Goal: Task Accomplishment & Management: Use online tool/utility

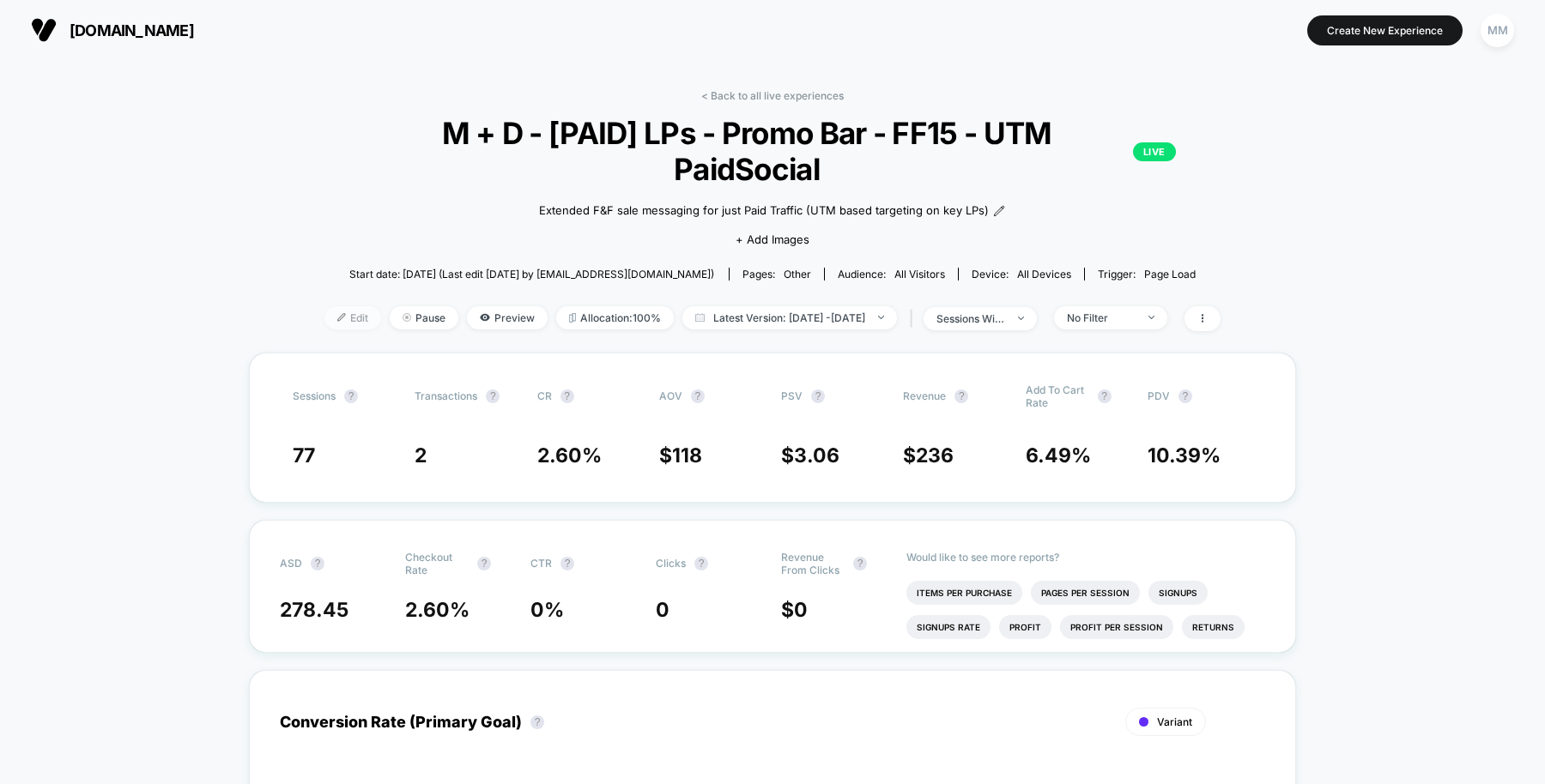
click at [324, 306] on span "Edit" at bounding box center [352, 317] width 56 height 23
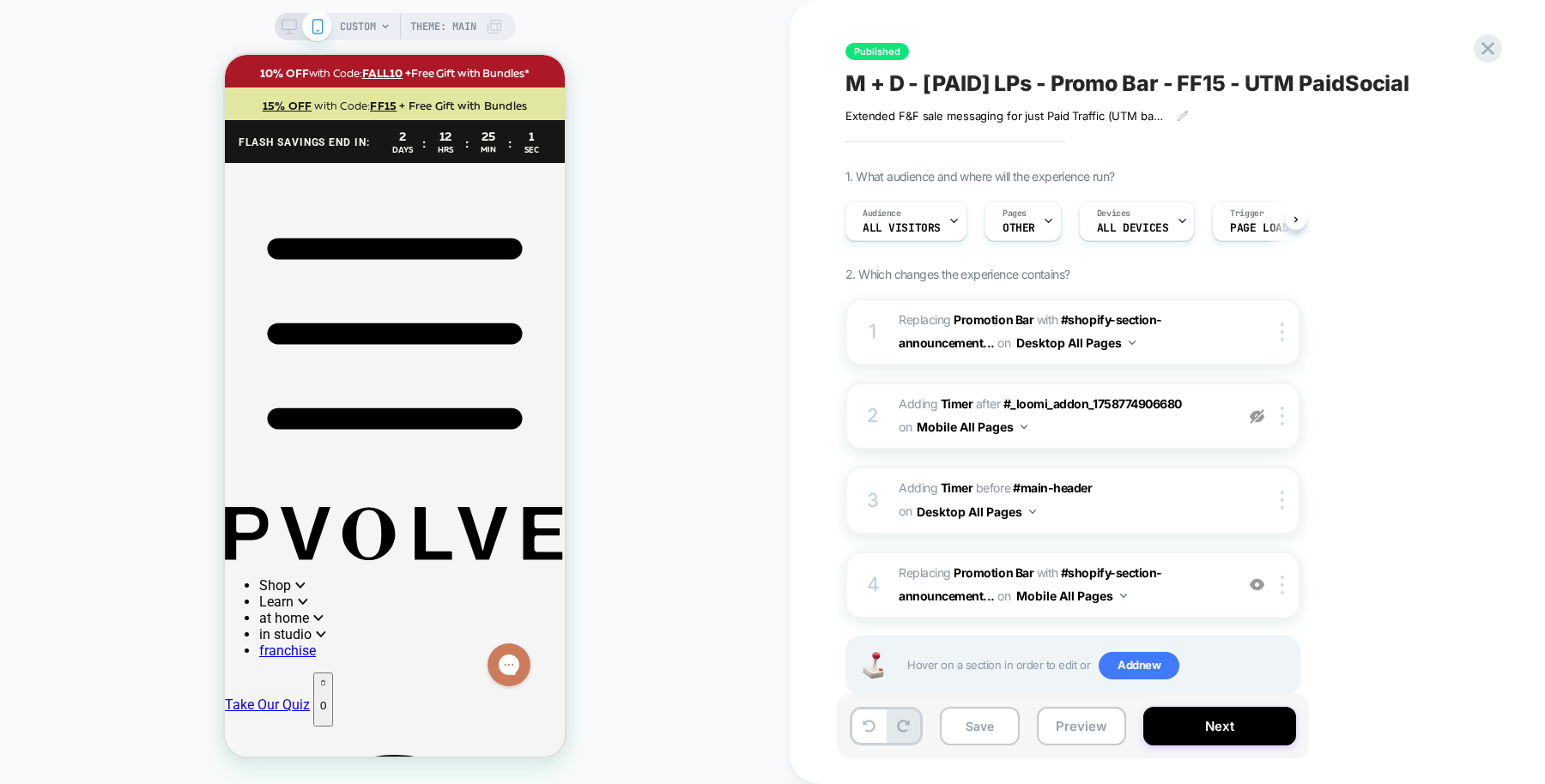
drag, startPoint x: 1420, startPoint y: 87, endPoint x: 902, endPoint y: 61, distance: 518.7
click at [905, 60] on div "Published M + D - [PAID] LPs - Promo Bar - FF15 - UTM PaidSocial Extended F&F s…" at bounding box center [1159, 392] width 644 height 750
click at [872, 87] on span "M + D - [PAID] LPs - Promo Bar - FF15 - UTM PaidSocial" at bounding box center [1126, 83] width 563 height 26
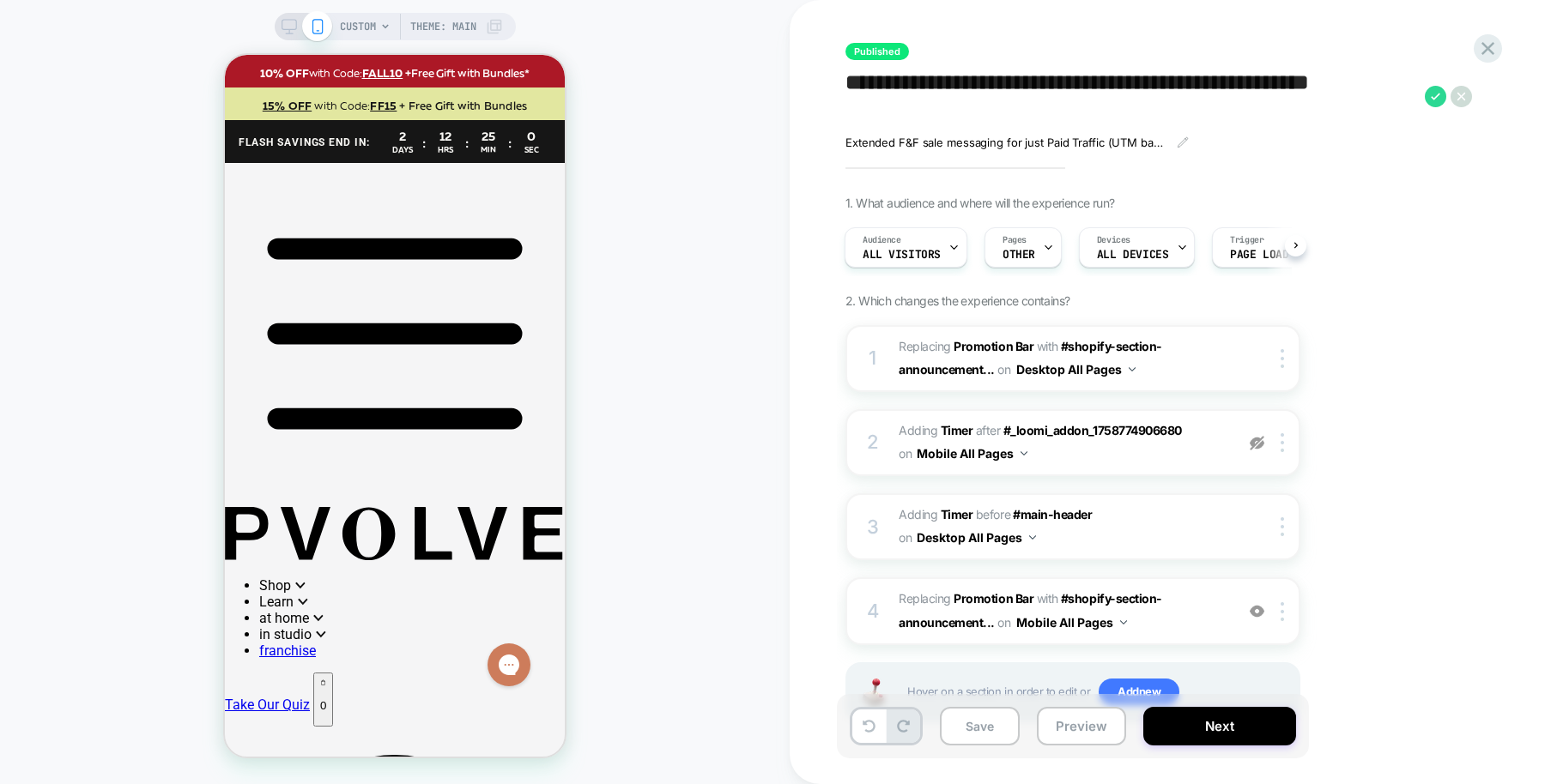
click at [872, 87] on textarea "**********" at bounding box center [1130, 97] width 570 height 53
click at [1361, 229] on div "1. What audience and where will the experience run? Audience All Visitors Pages…" at bounding box center [1158, 481] width 627 height 570
click at [1017, 250] on span "OTHER" at bounding box center [1019, 254] width 33 height 12
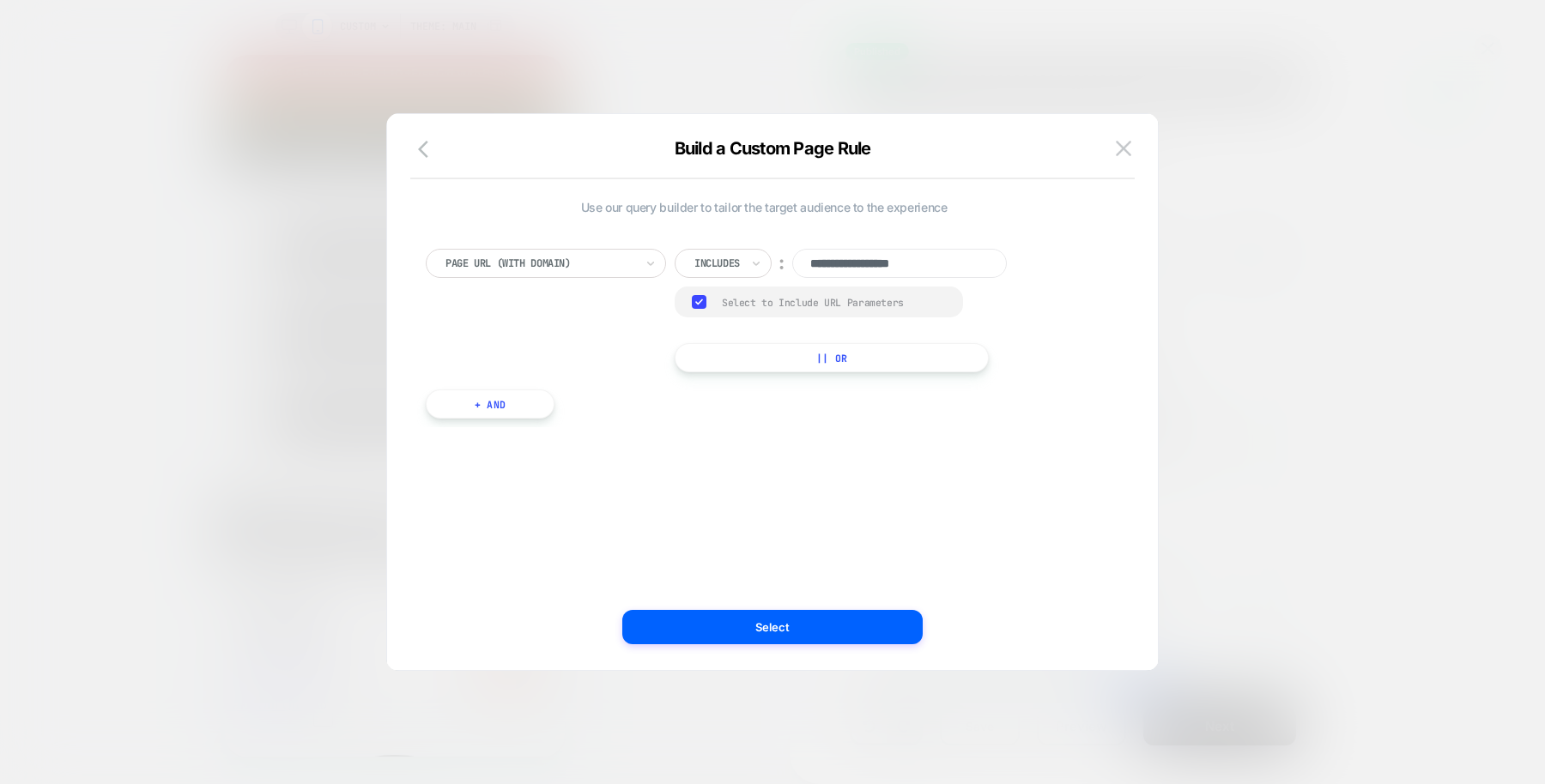
click at [1117, 134] on div "**********" at bounding box center [772, 400] width 719 height 538
click at [1116, 146] on img at bounding box center [1123, 147] width 15 height 14
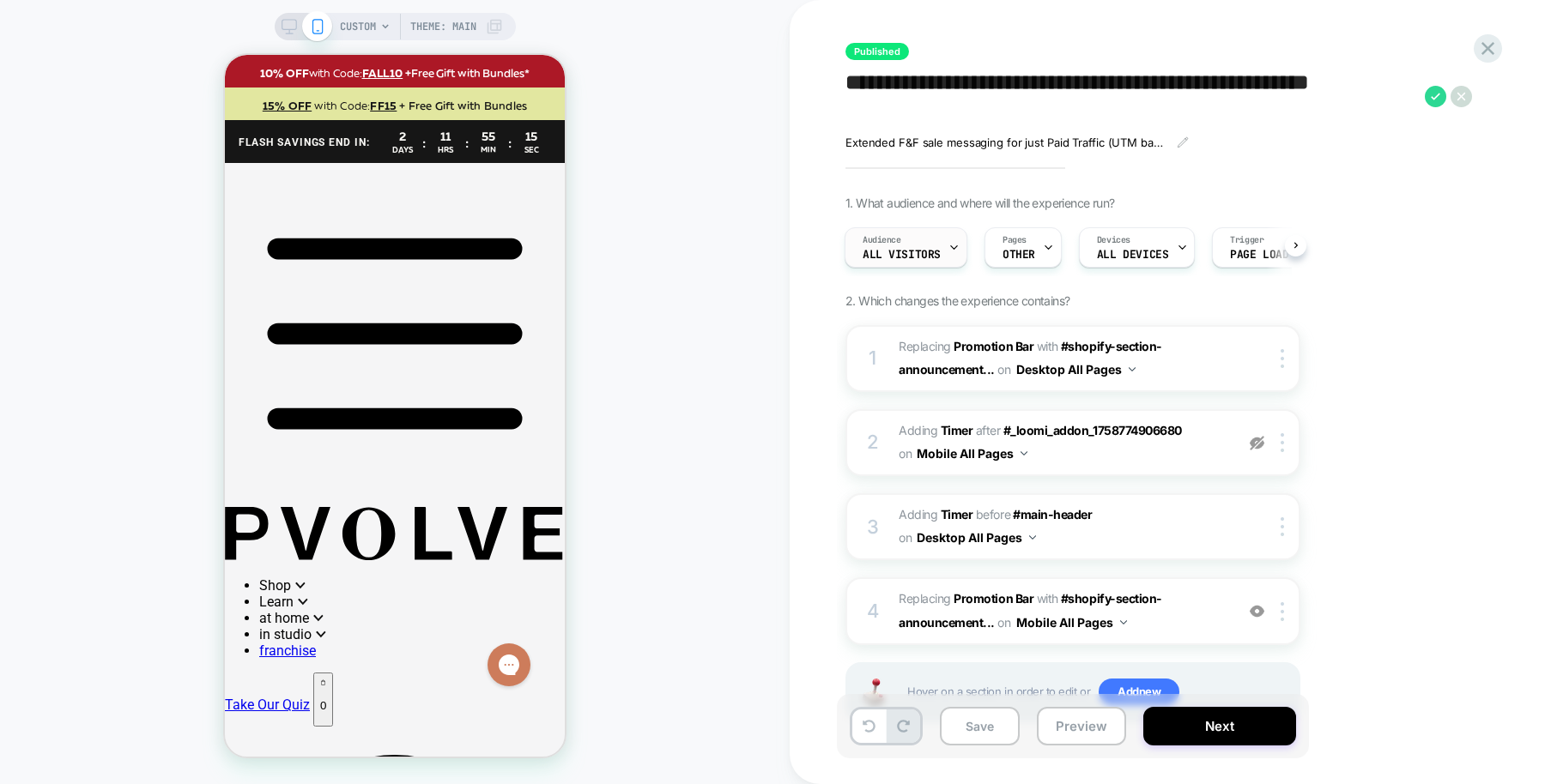
click at [931, 244] on div "Audience All Visitors" at bounding box center [901, 248] width 113 height 38
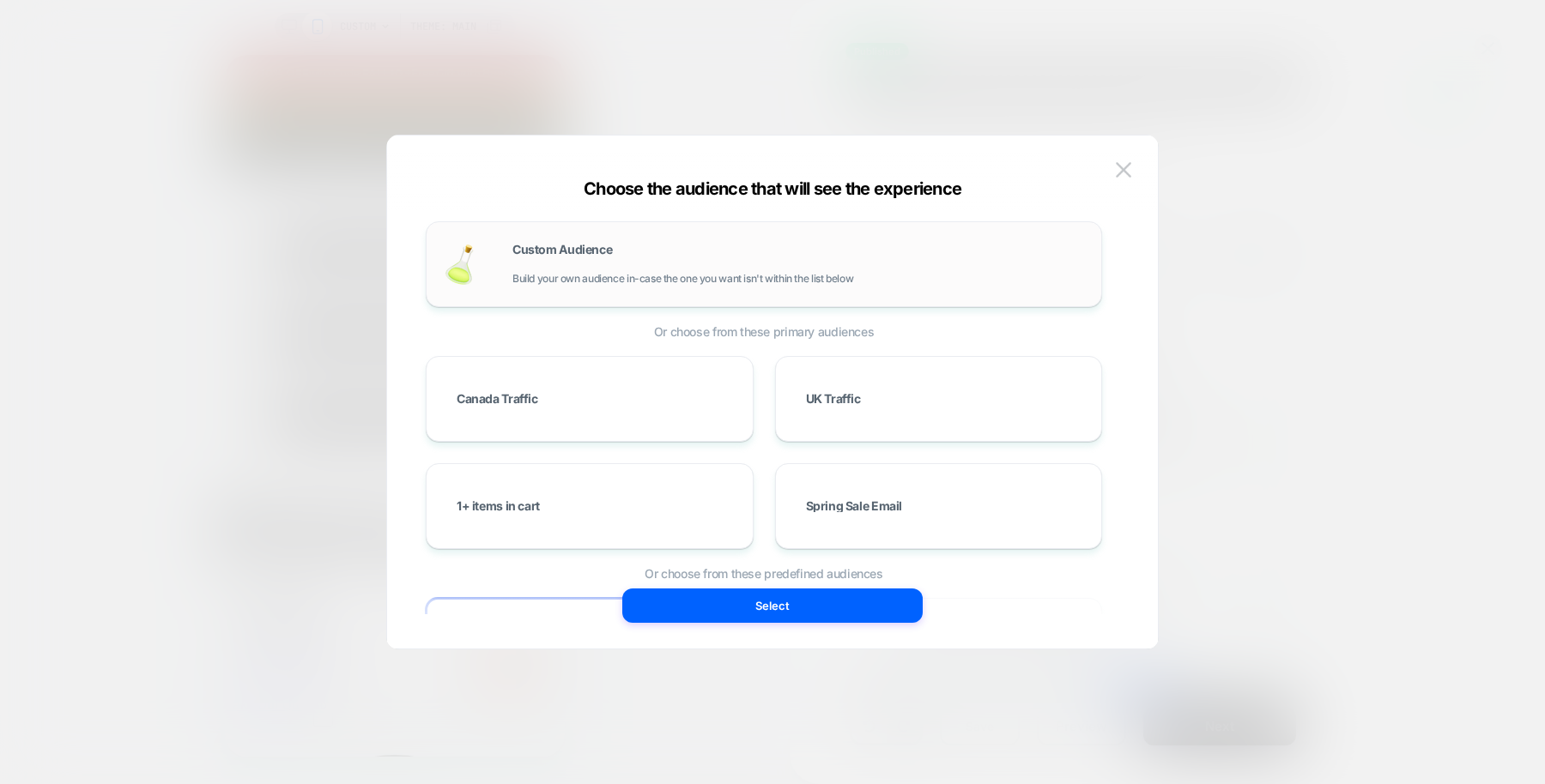
click at [725, 269] on div "Custom Audience Build your own audience in-case the one you want isn't within t…" at bounding box center [797, 264] width 571 height 41
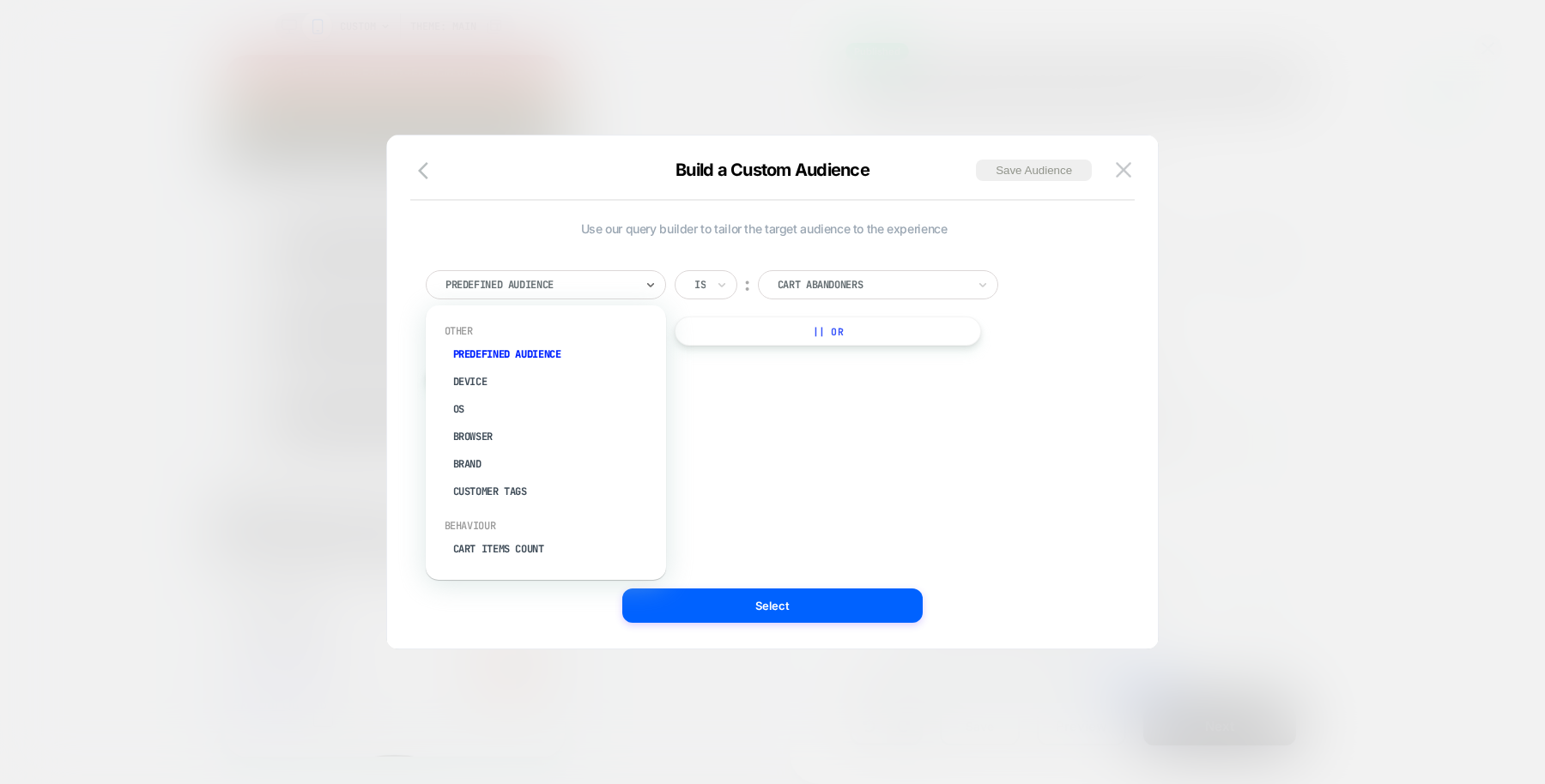
click at [606, 292] on div at bounding box center [540, 285] width 188 height 15
click at [524, 479] on div "UTM Content" at bounding box center [554, 479] width 223 height 28
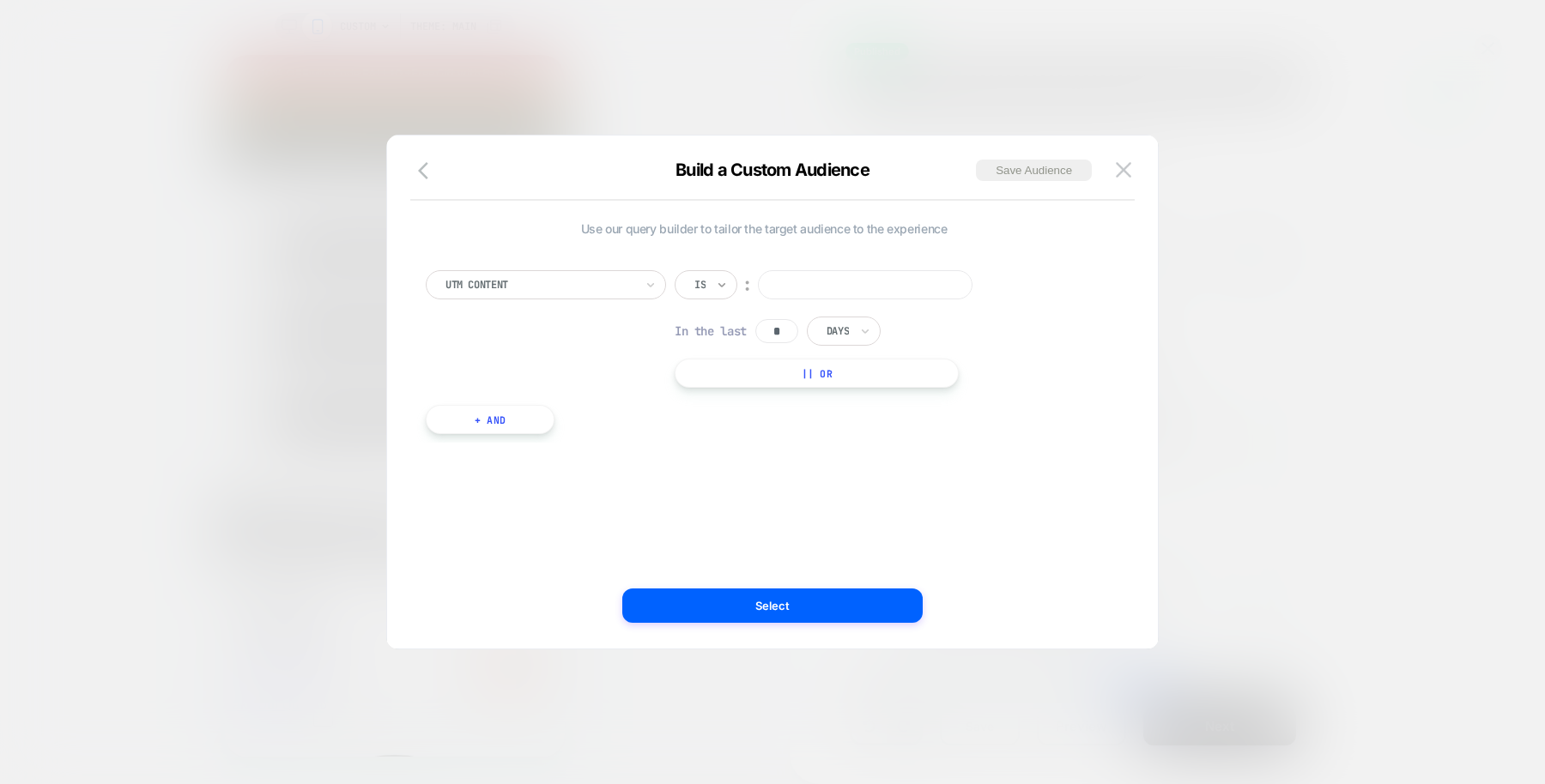
click at [718, 288] on icon at bounding box center [721, 285] width 12 height 17
click at [720, 378] on div "Includes" at bounding box center [747, 385] width 112 height 28
click at [835, 281] on input at bounding box center [899, 285] width 214 height 29
type input "****"
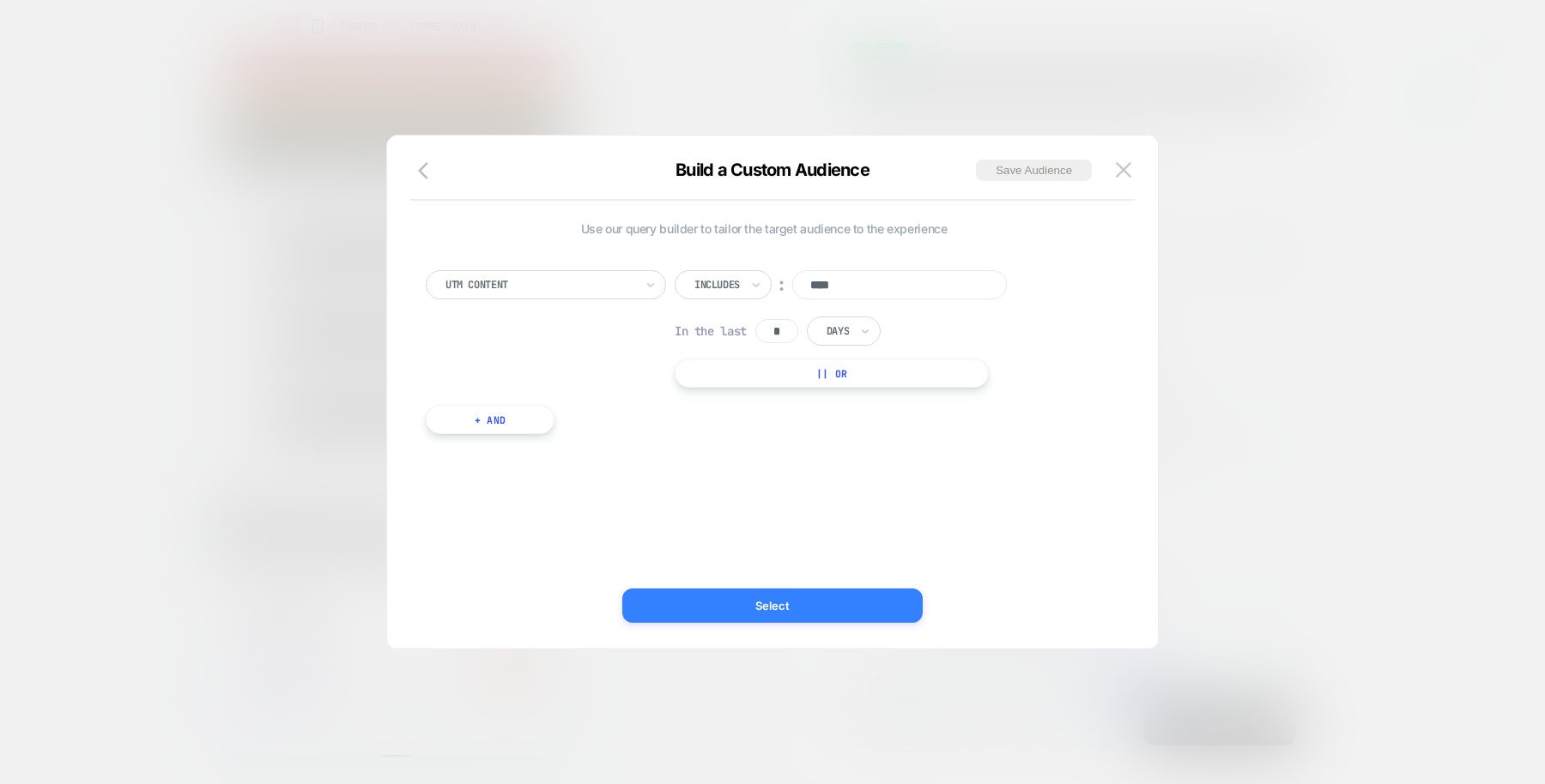
click at [759, 608] on button "Select" at bounding box center [772, 605] width 300 height 34
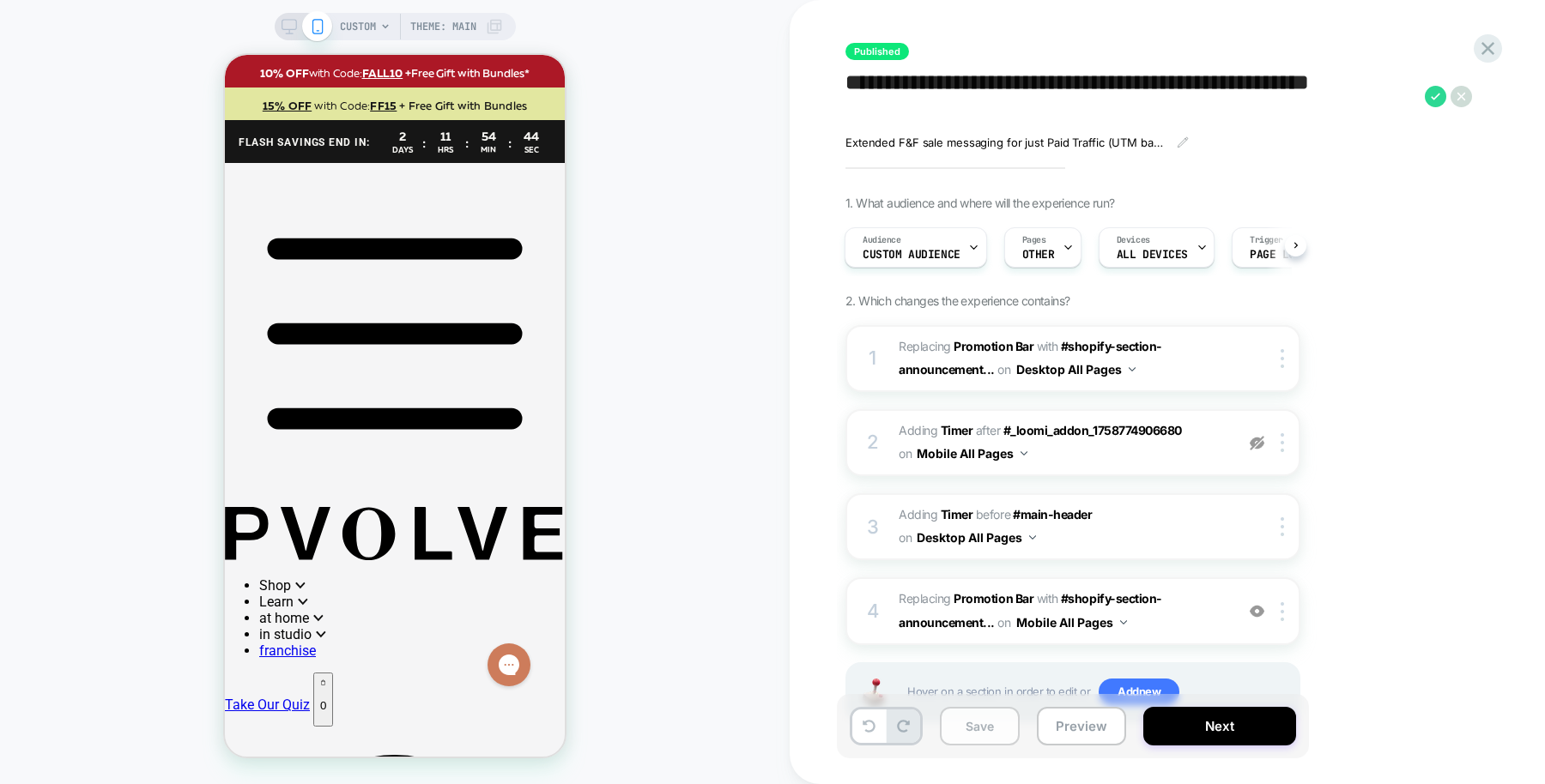
click at [979, 742] on button "Save" at bounding box center [979, 726] width 79 height 38
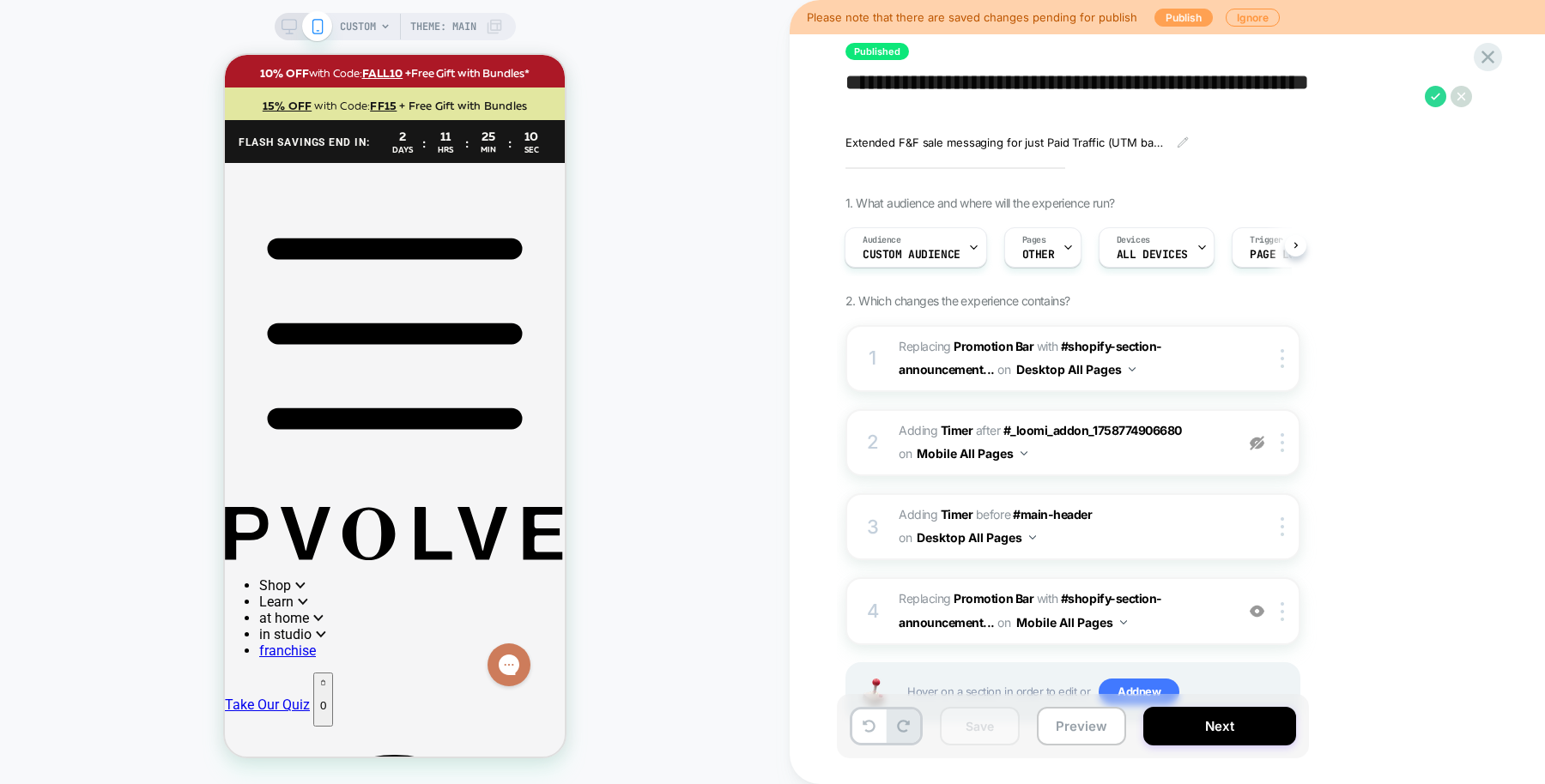
click at [1165, 11] on button "Publish" at bounding box center [1182, 17] width 58 height 18
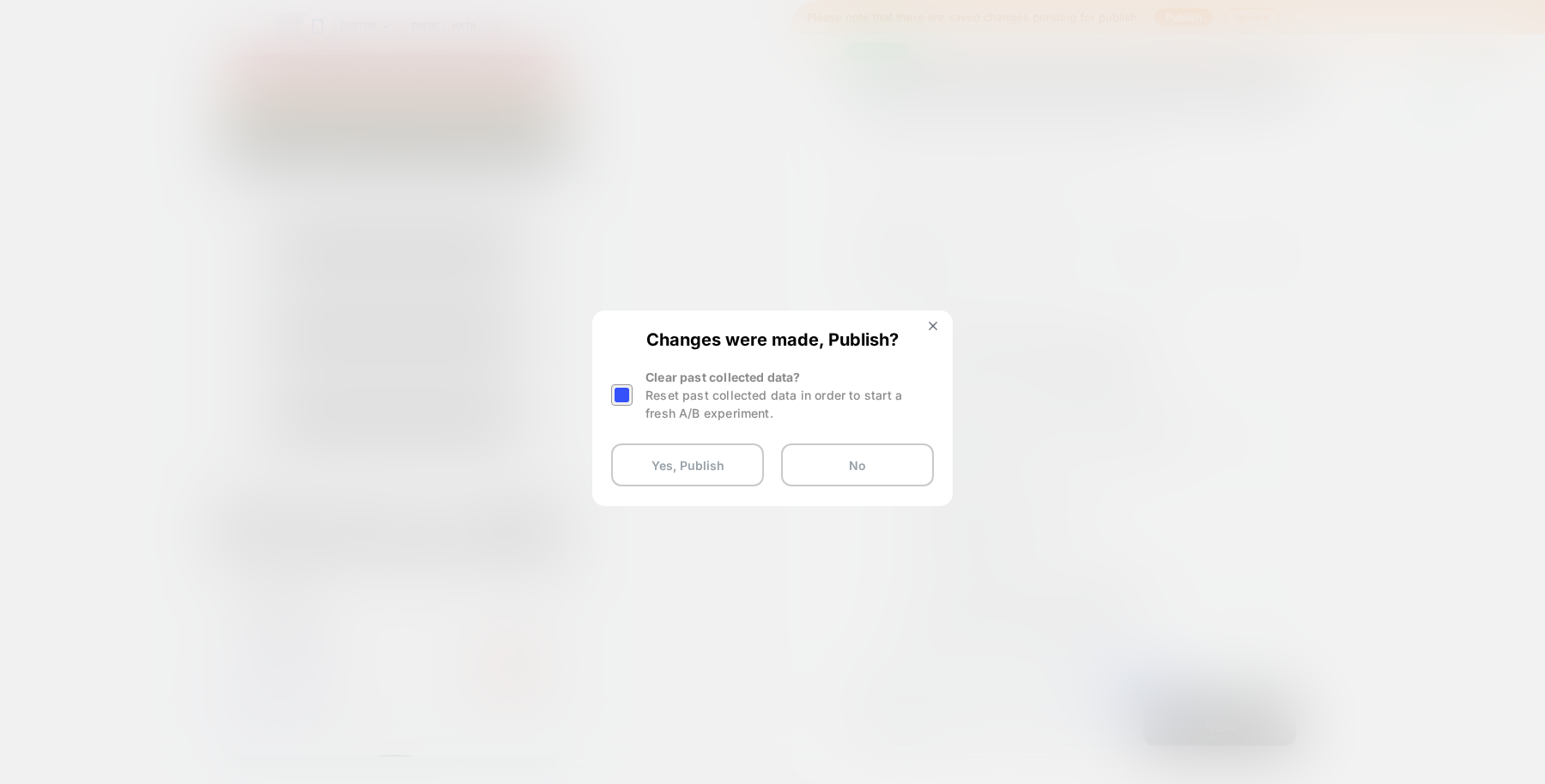
click at [623, 398] on div at bounding box center [622, 395] width 21 height 21
click at [671, 473] on button "Yes, Publish" at bounding box center [688, 465] width 153 height 43
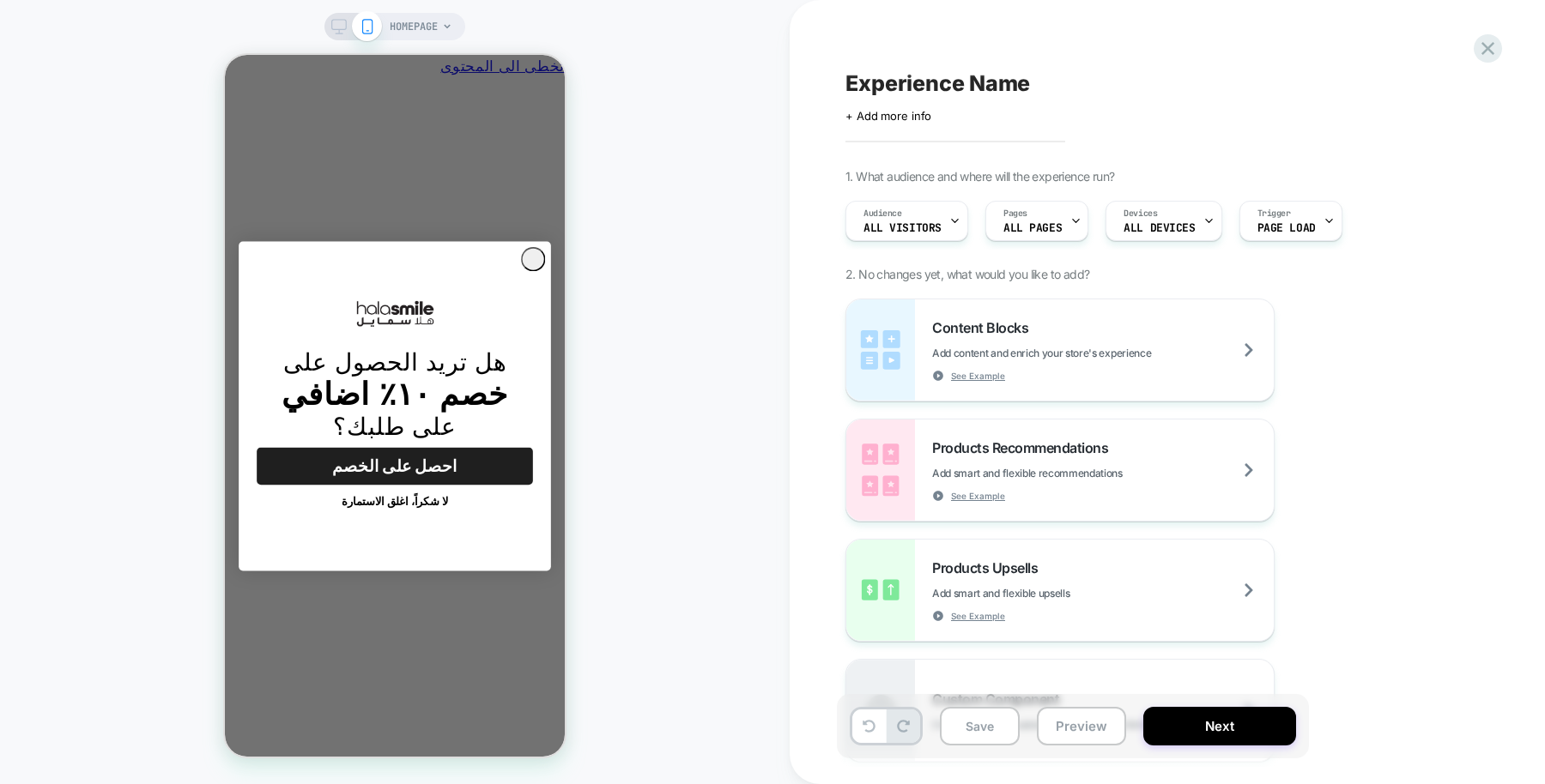
scroll to position [0, -267]
click at [418, 498] on button "لا شكراً، اغلق الاستمارة" at bounding box center [394, 502] width 276 height 34
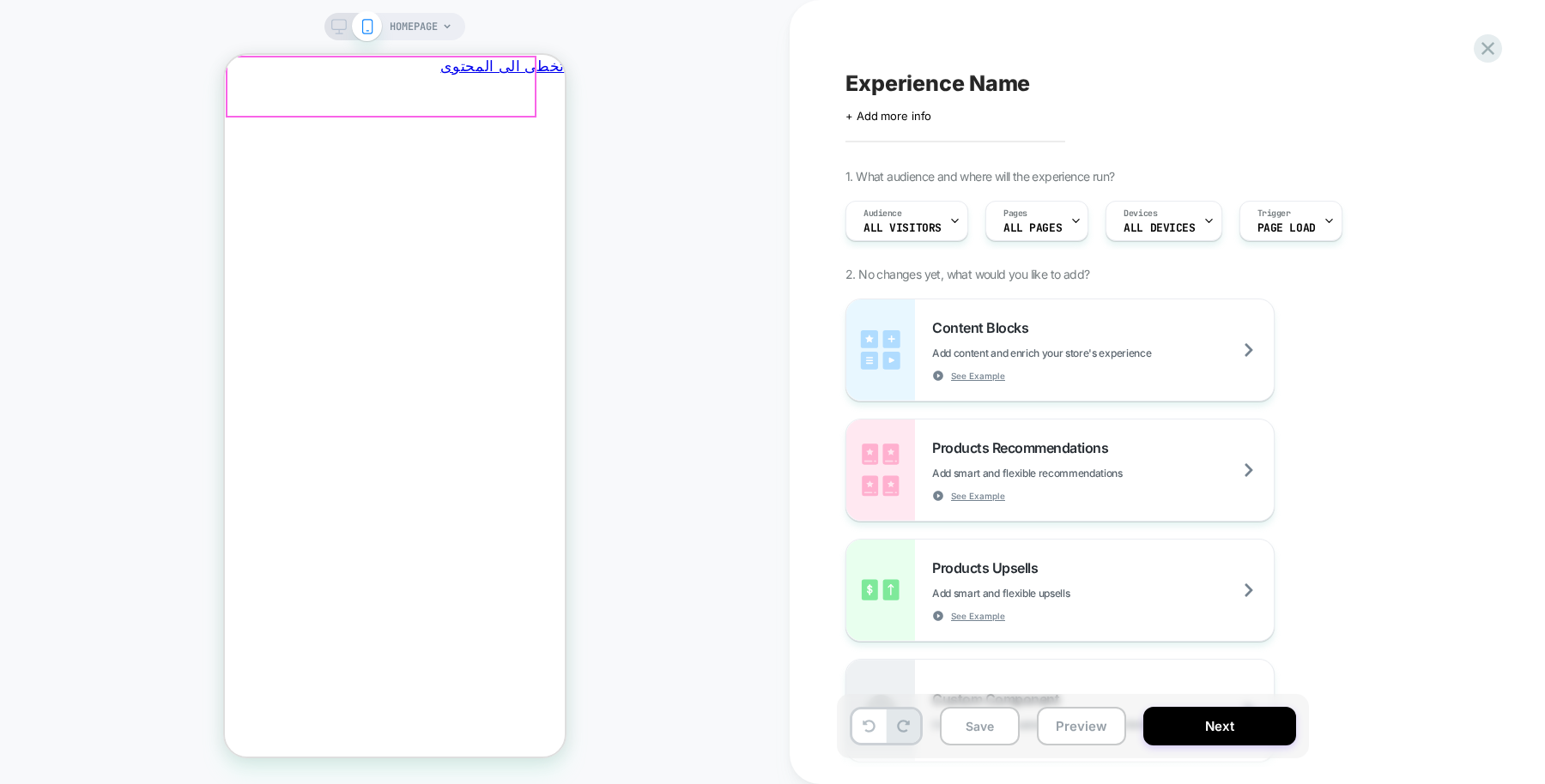
scroll to position [0, 0]
click at [218, 164] on icon "يغلق" at bounding box center [218, 164] width 0 height 0
click at [432, 24] on span "HOMEPAGE" at bounding box center [413, 26] width 48 height 28
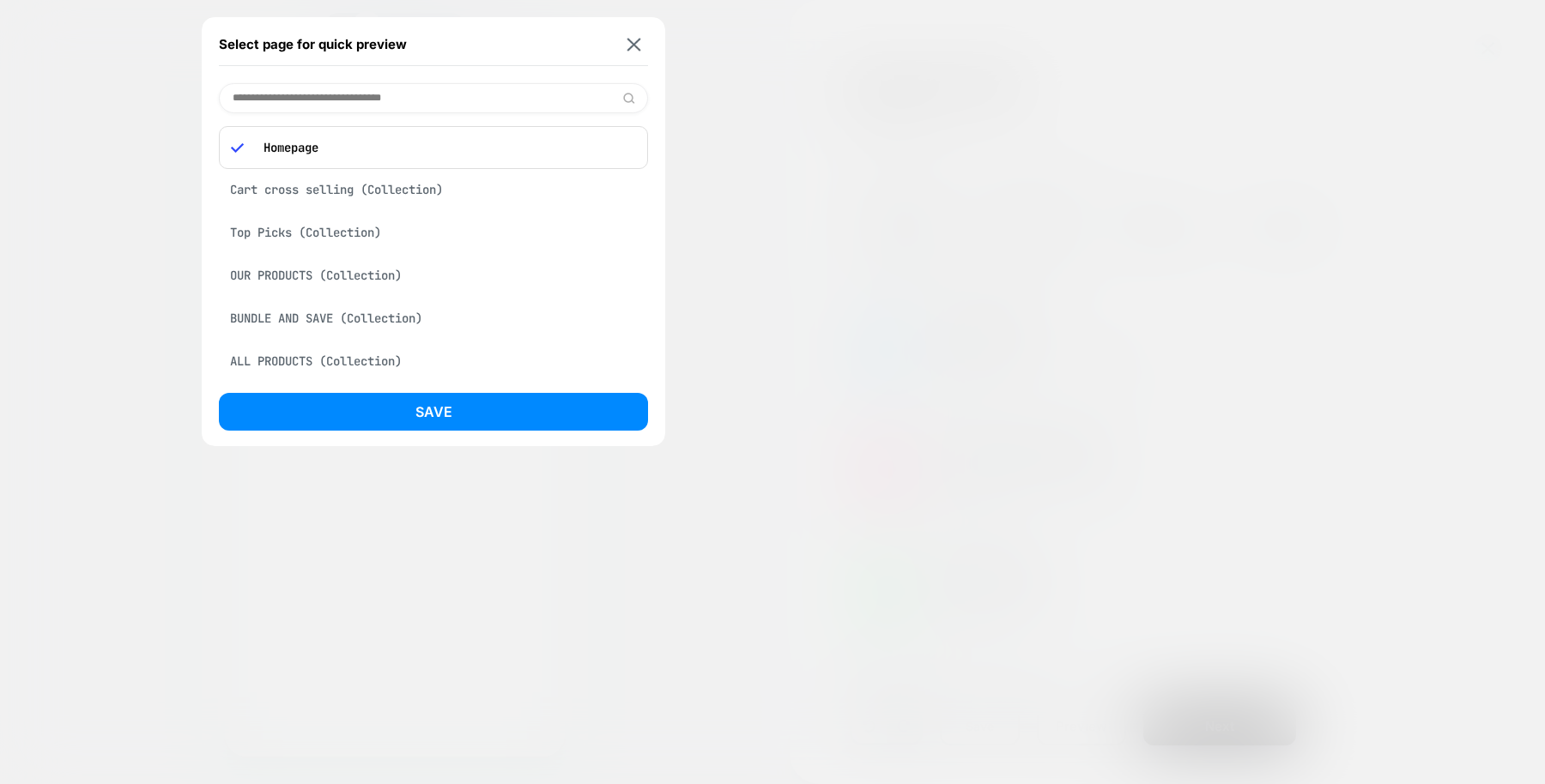
click at [633, 33] on div "Select page for quick preview" at bounding box center [433, 44] width 429 height 43
click at [633, 34] on div "Select page for quick preview" at bounding box center [433, 44] width 429 height 43
click at [633, 39] on img at bounding box center [634, 43] width 13 height 12
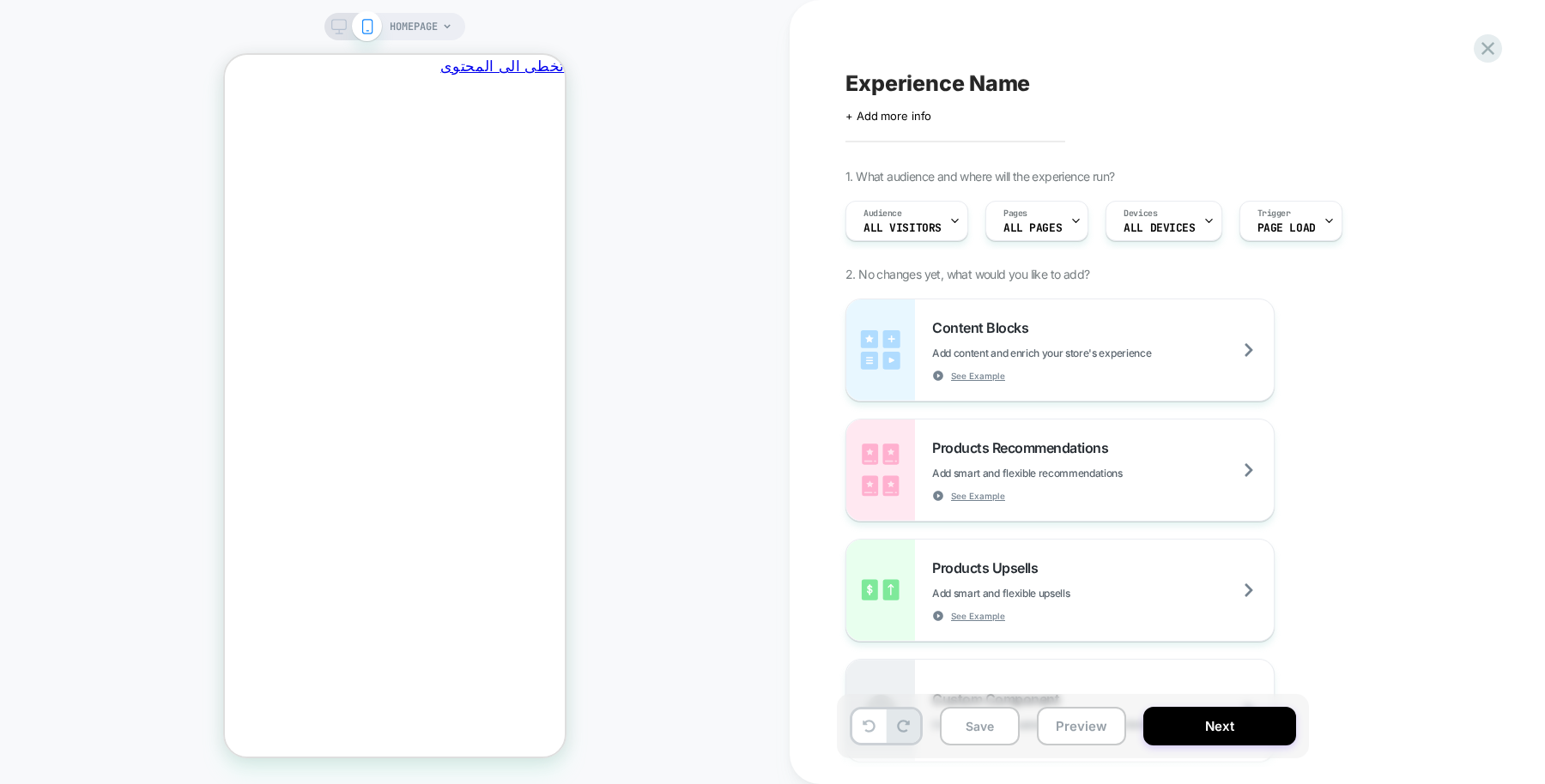
scroll to position [0, -267]
click at [1045, 215] on div "Pages ALL PAGES" at bounding box center [1032, 221] width 93 height 38
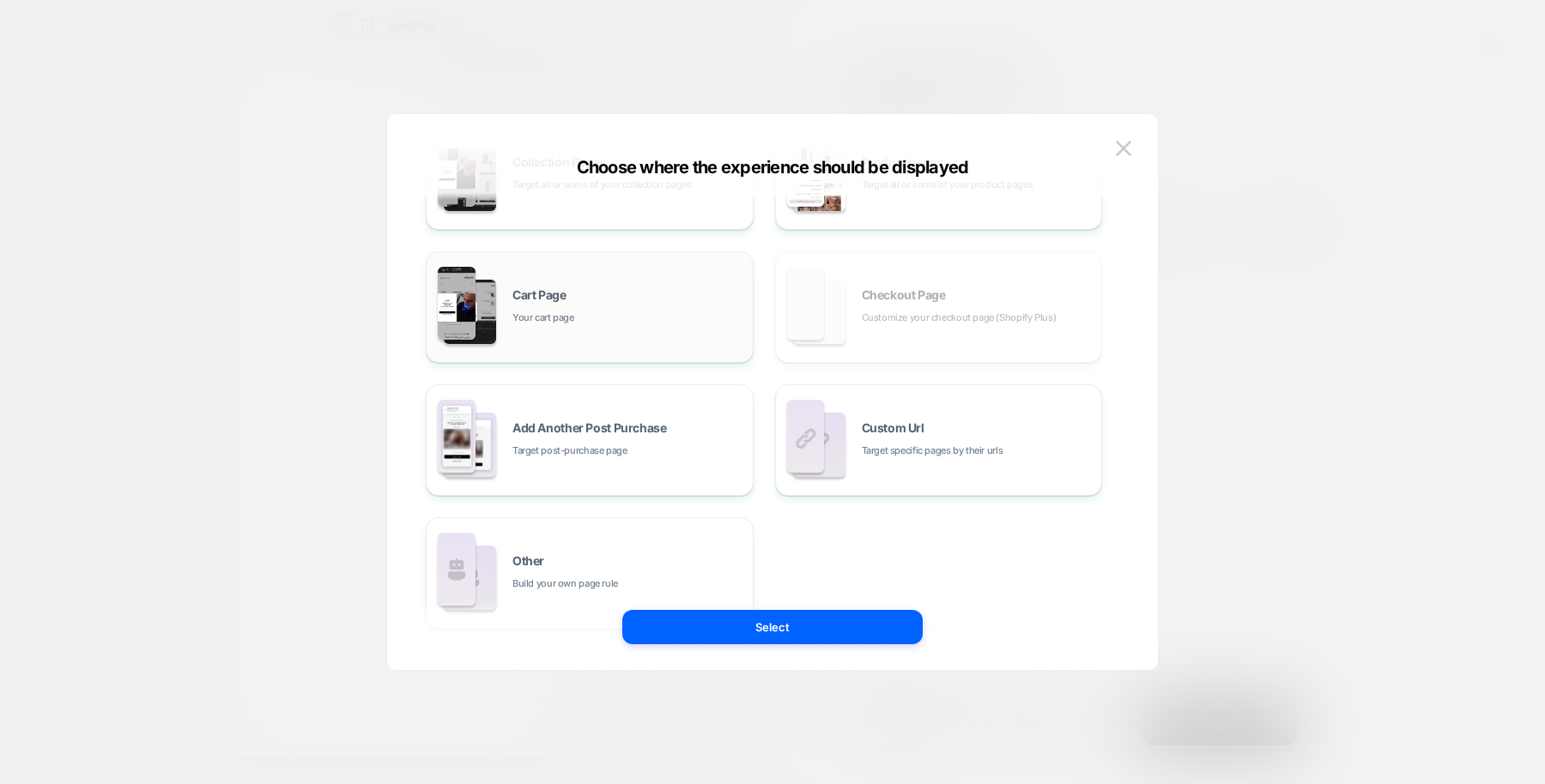
scroll to position [0, 0]
click at [971, 320] on div "All Pages Literally, all of your store pages Homepage Your home page Collection…" at bounding box center [763, 307] width 676 height 643
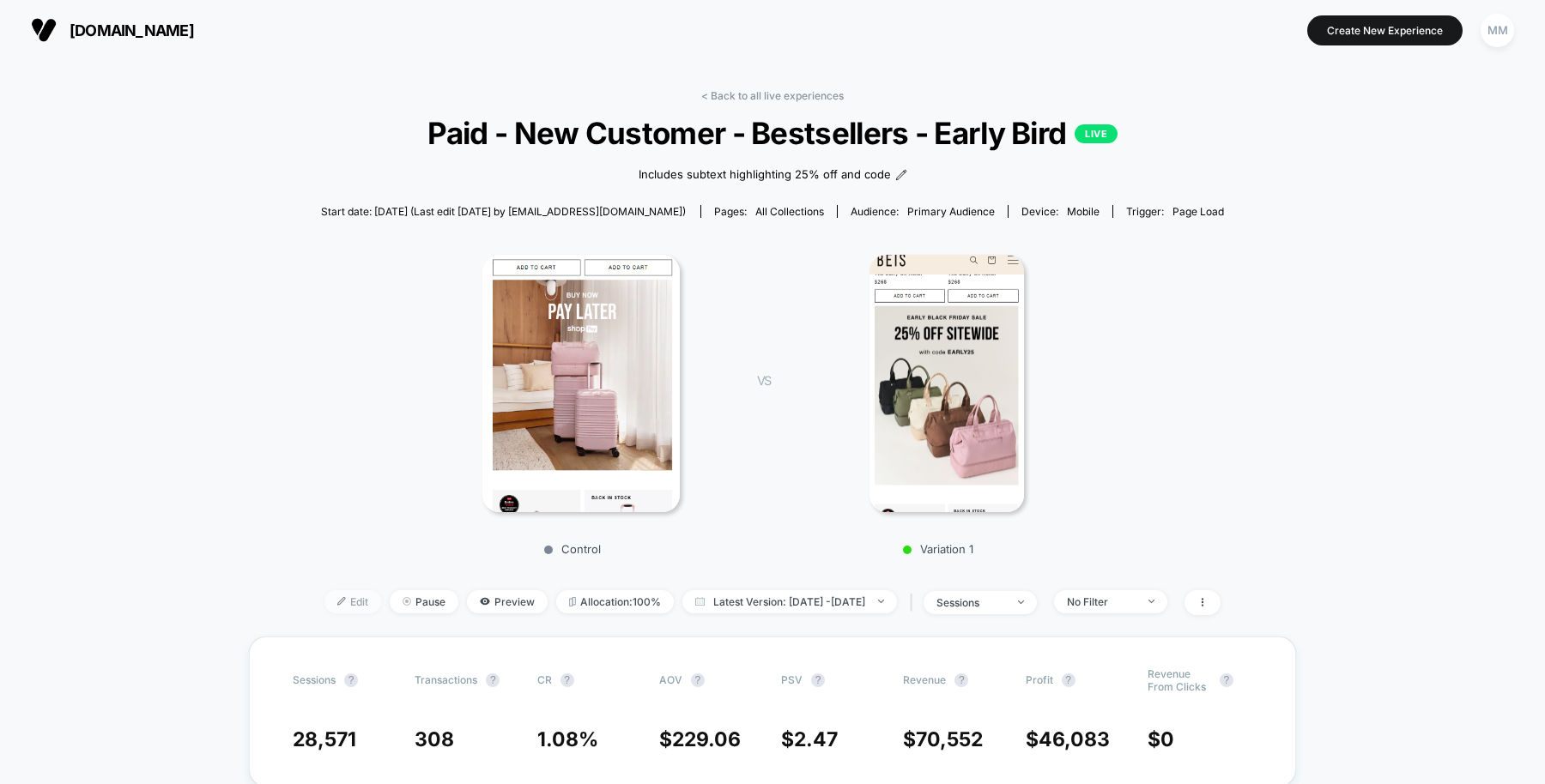
click at [324, 608] on span "Edit" at bounding box center [352, 601] width 56 height 23
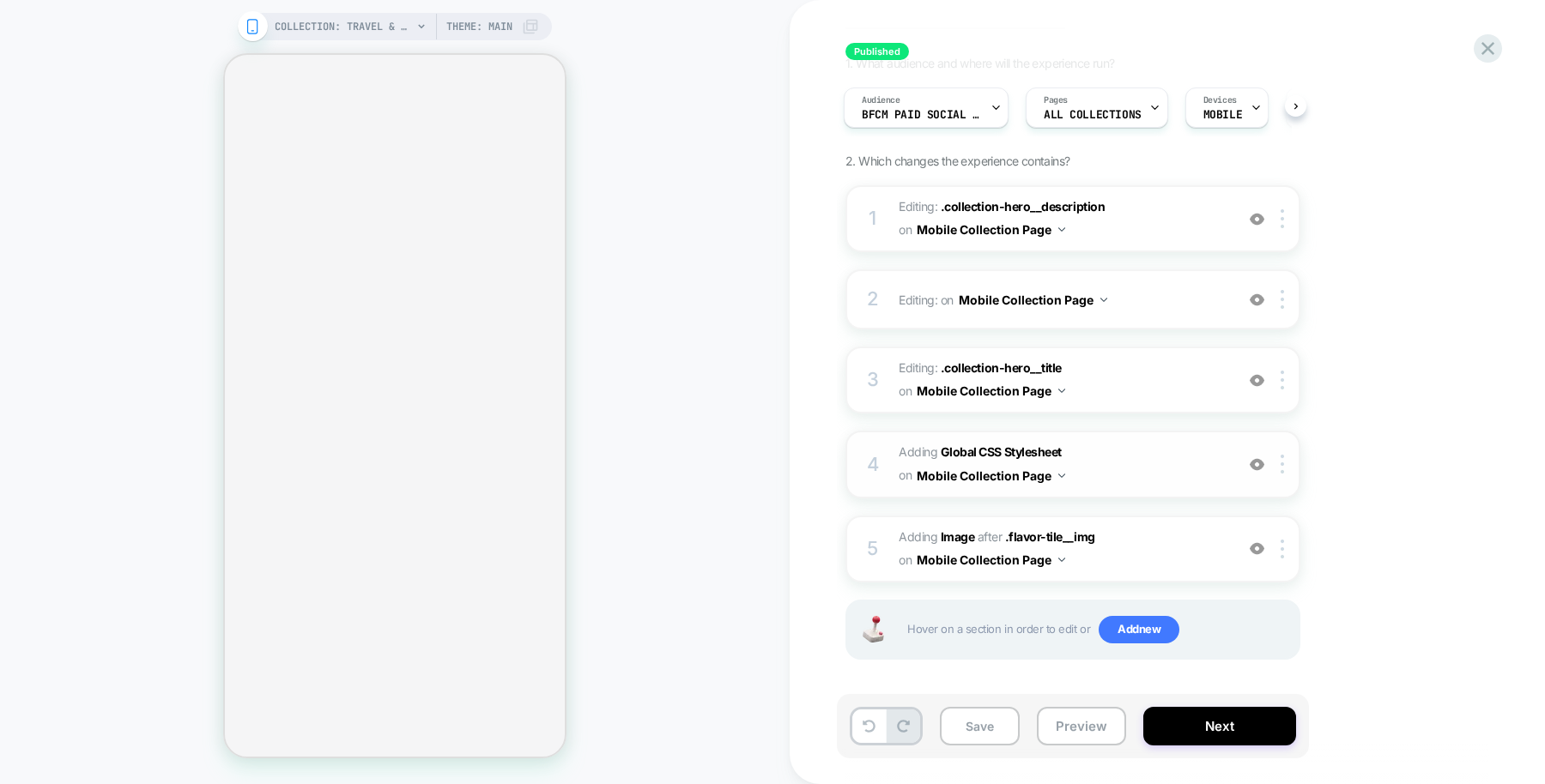
scroll to position [116, 0]
click at [1005, 442] on b "Global CSS Stylesheet" at bounding box center [1001, 448] width 121 height 14
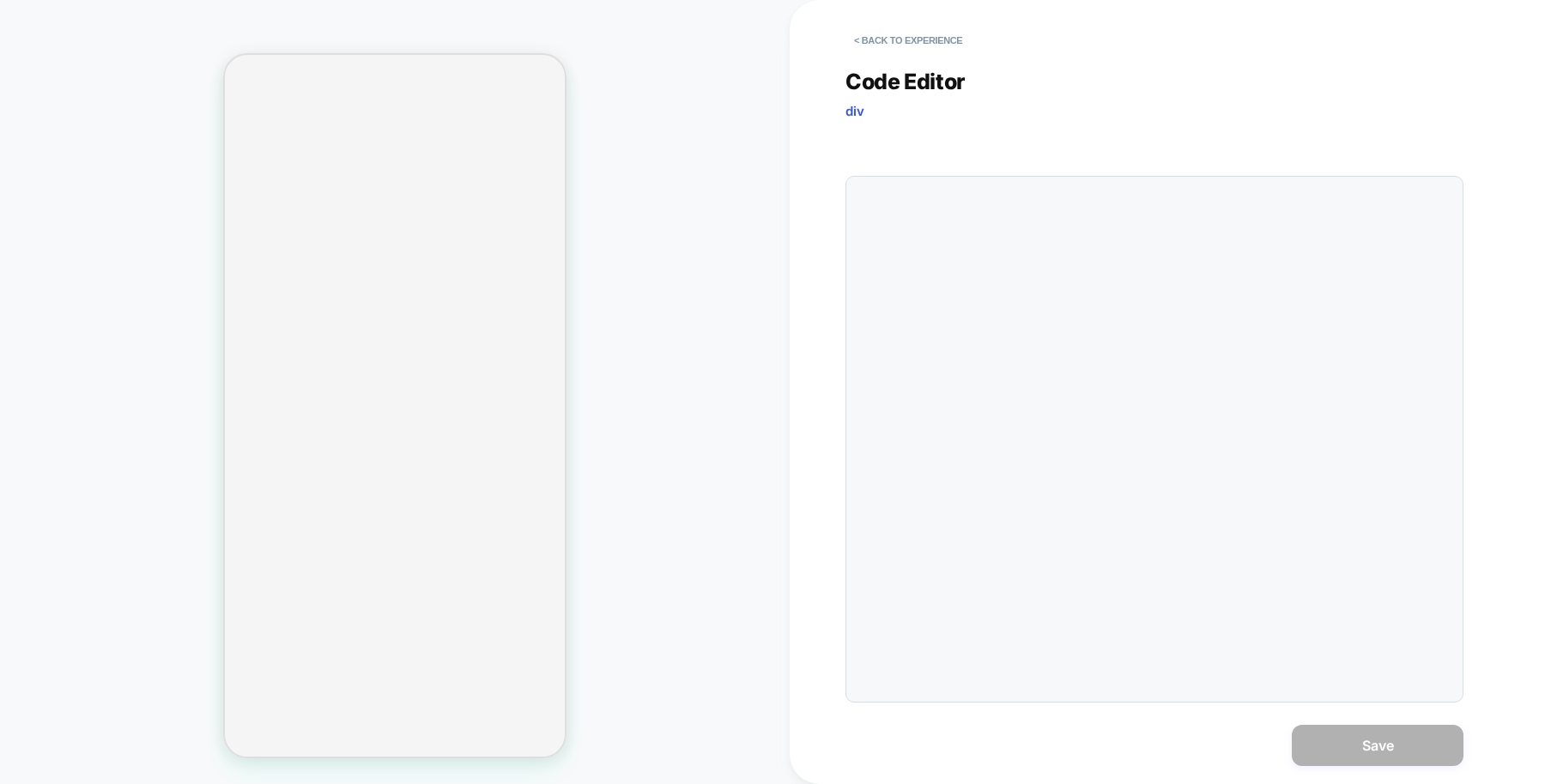
click at [911, 46] on button "< Back to experience" at bounding box center [907, 40] width 125 height 28
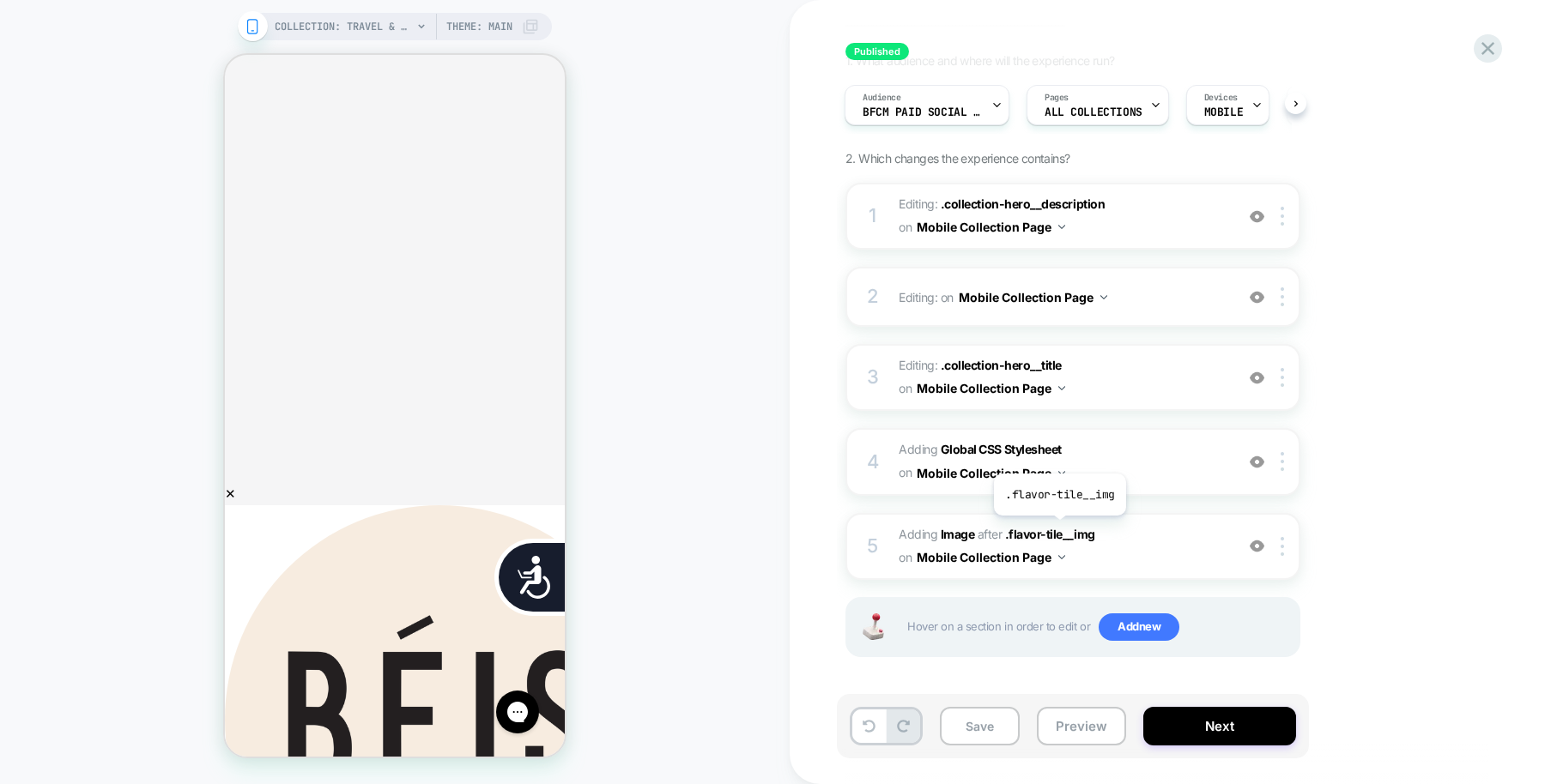
scroll to position [0, 0]
click at [978, 200] on span ".collection-hero__description" at bounding box center [1022, 203] width 164 height 14
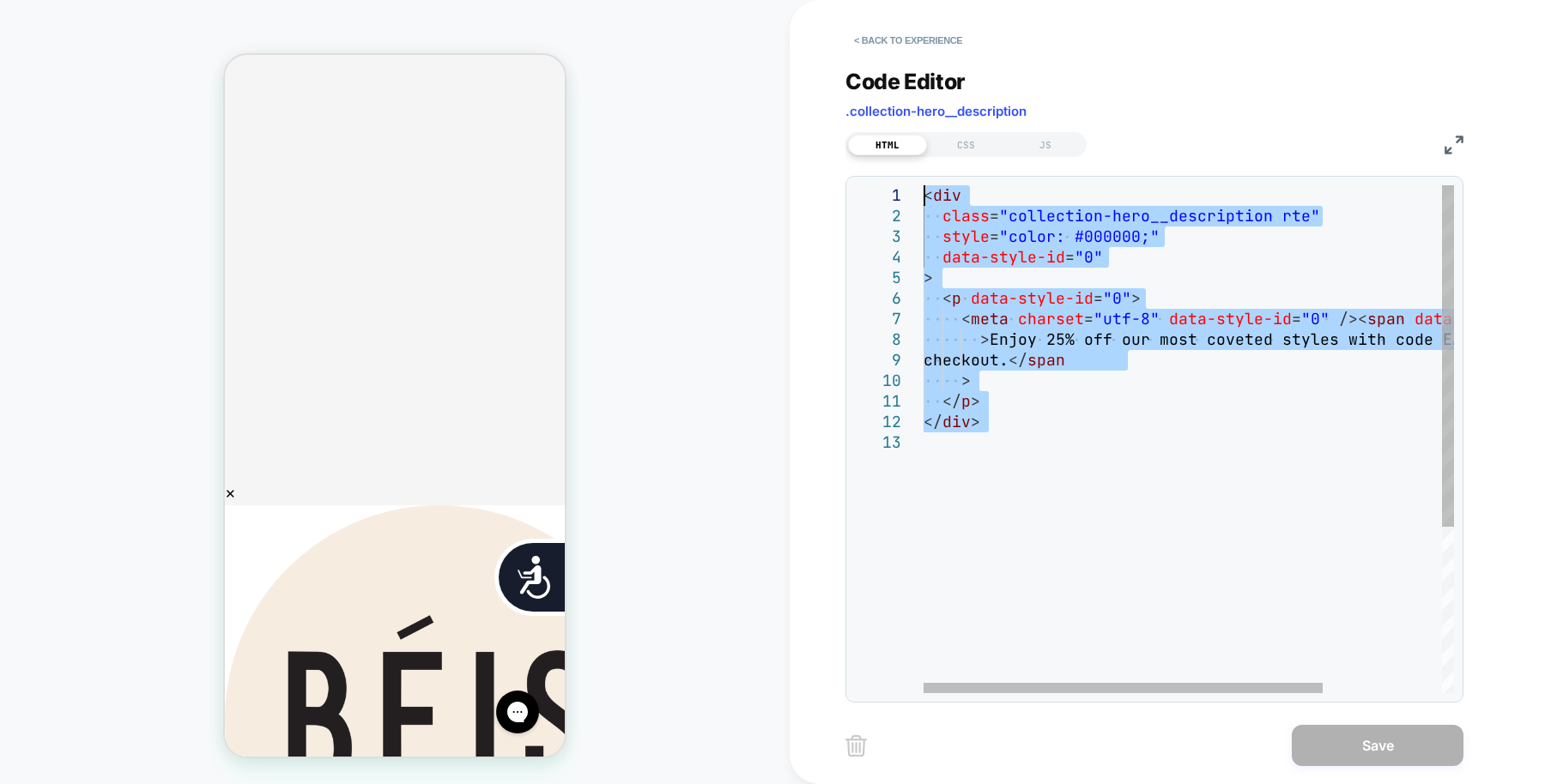
drag, startPoint x: 1022, startPoint y: 449, endPoint x: 939, endPoint y: 145, distance: 315.1
click at [939, 185] on div "< div class = "collection-hero__description rte" style = "color: #000000;" data…" at bounding box center [1267, 562] width 688 height 754
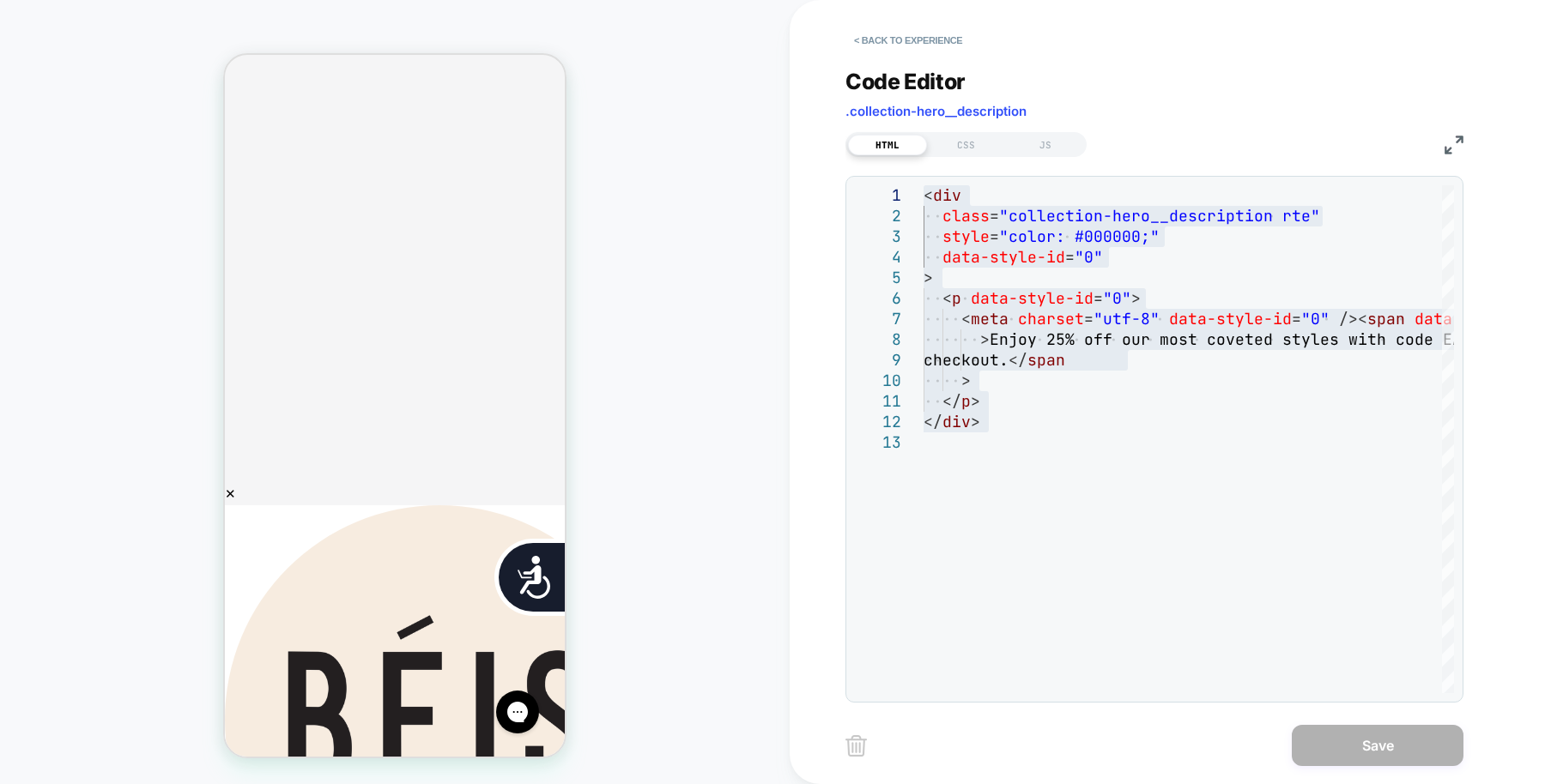
scroll to position [0, 694]
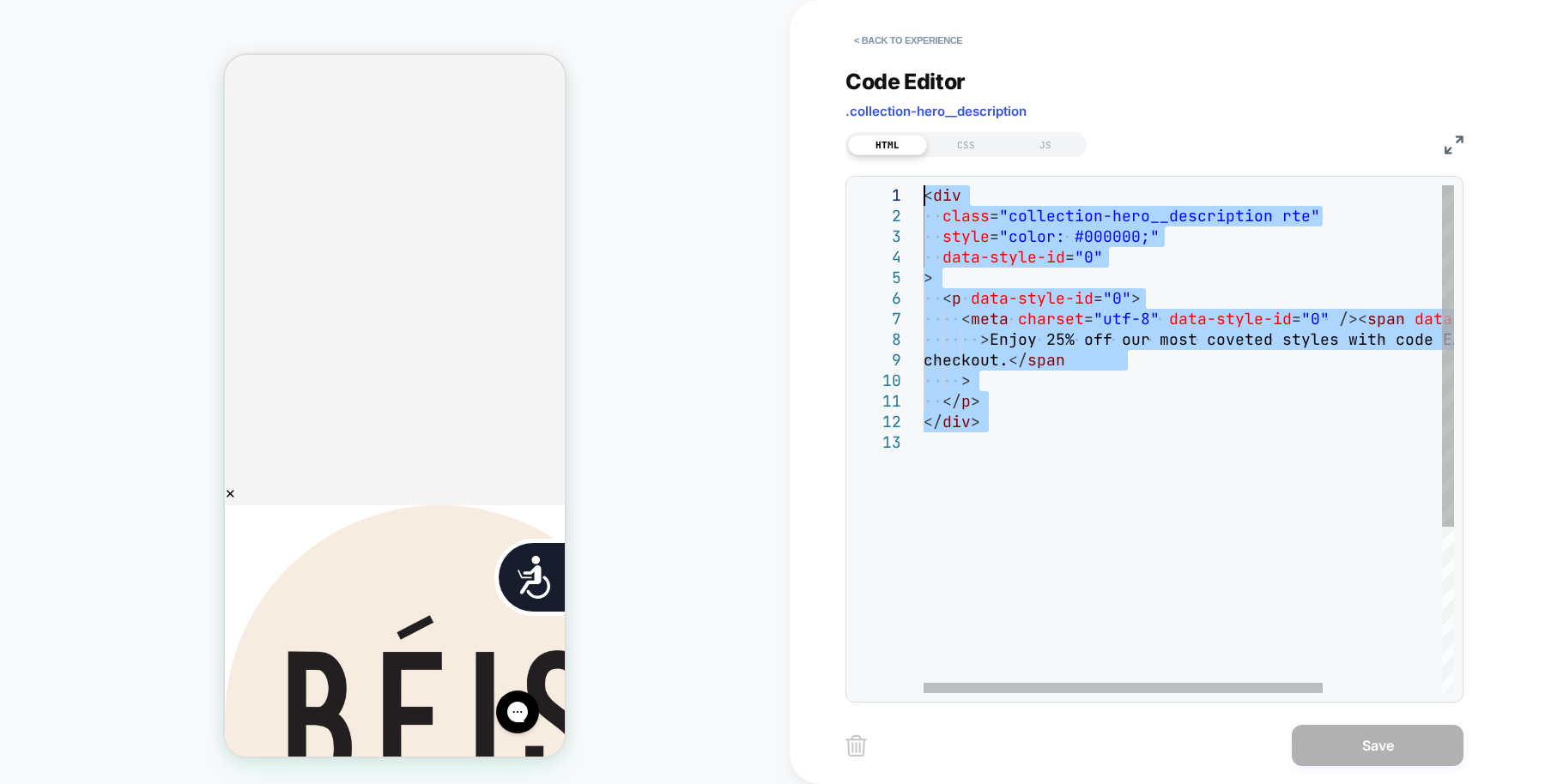
drag, startPoint x: 1026, startPoint y: 429, endPoint x: 895, endPoint y: 173, distance: 287.6
click at [923, 185] on div "< div class = "collection-hero__description rte" style = "color: #000000;" data…" at bounding box center [1267, 562] width 688 height 754
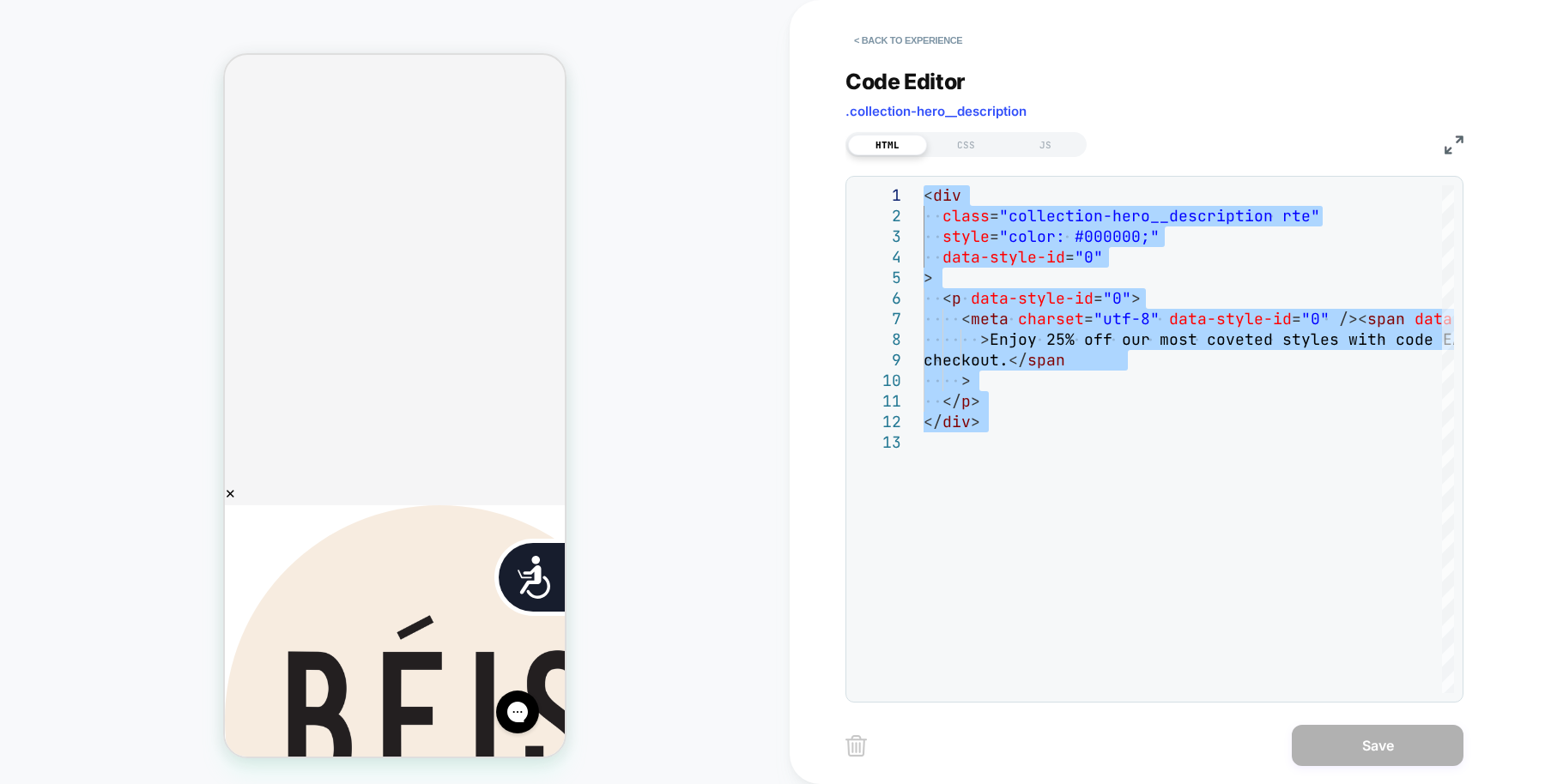
type textarea "******* ****** ******"
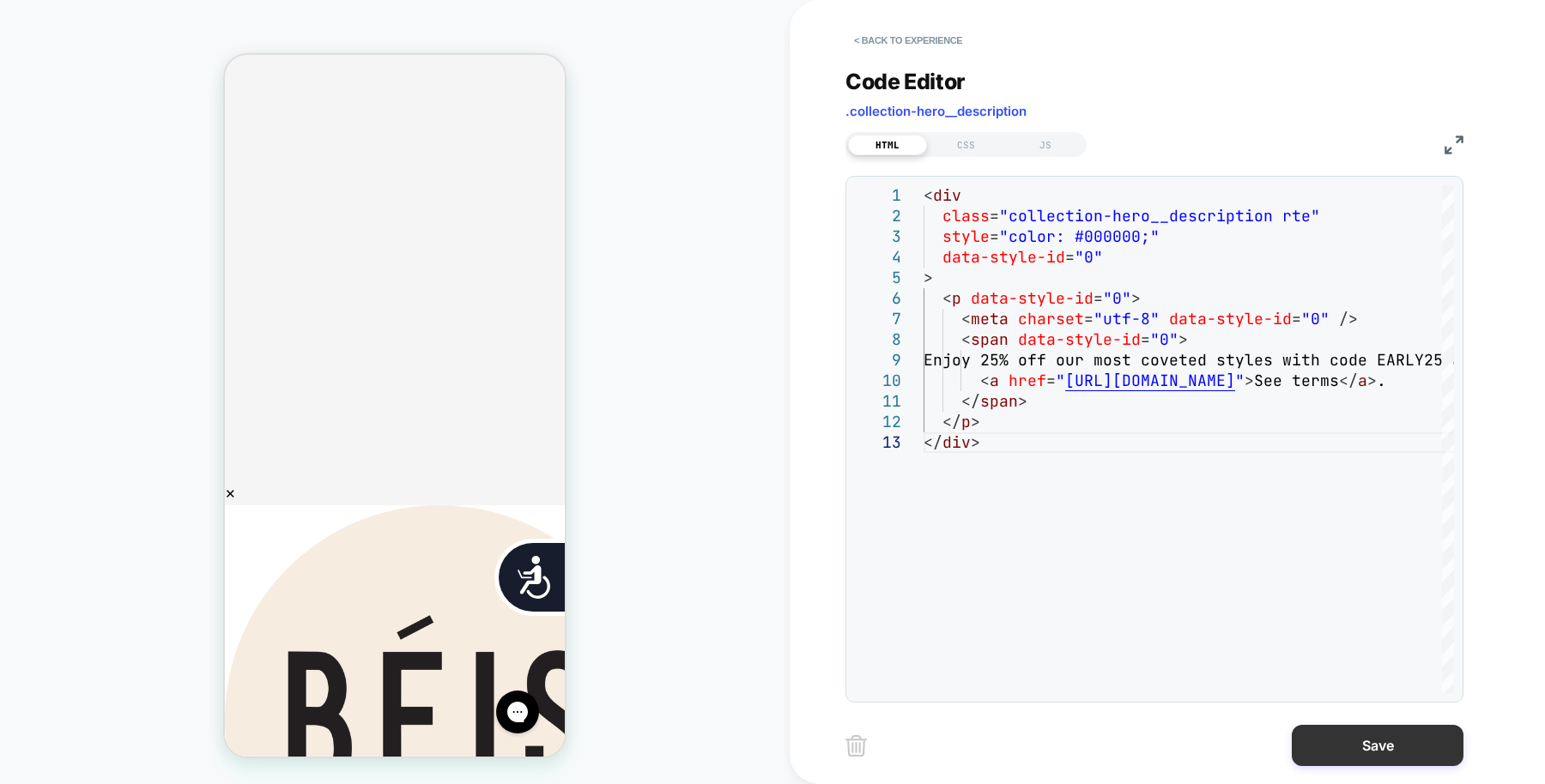
click at [1338, 743] on button "Save" at bounding box center [1377, 745] width 171 height 41
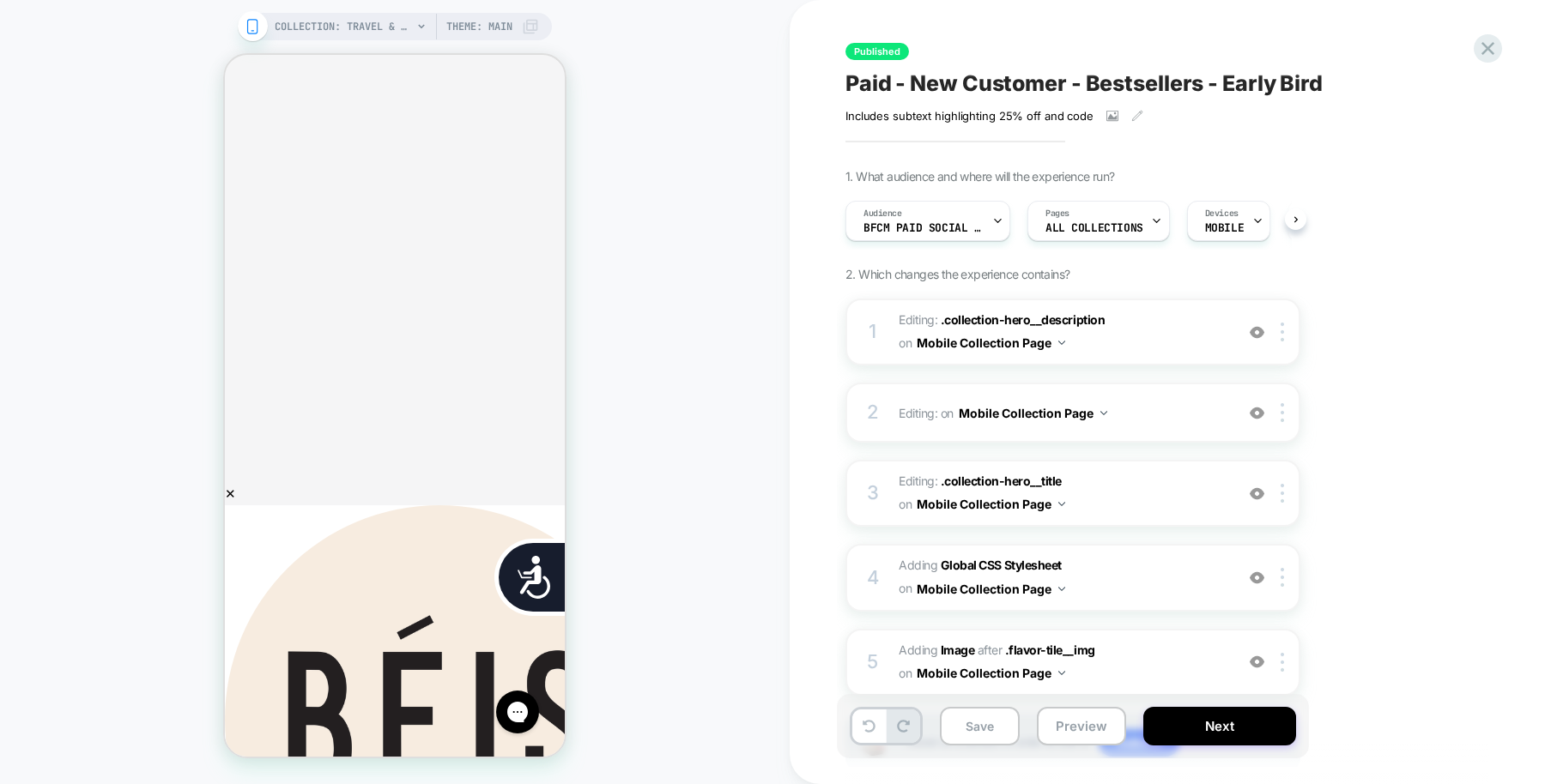
scroll to position [0, 1]
click at [1059, 320] on span ".collection-hero__description" at bounding box center [1022, 318] width 164 height 14
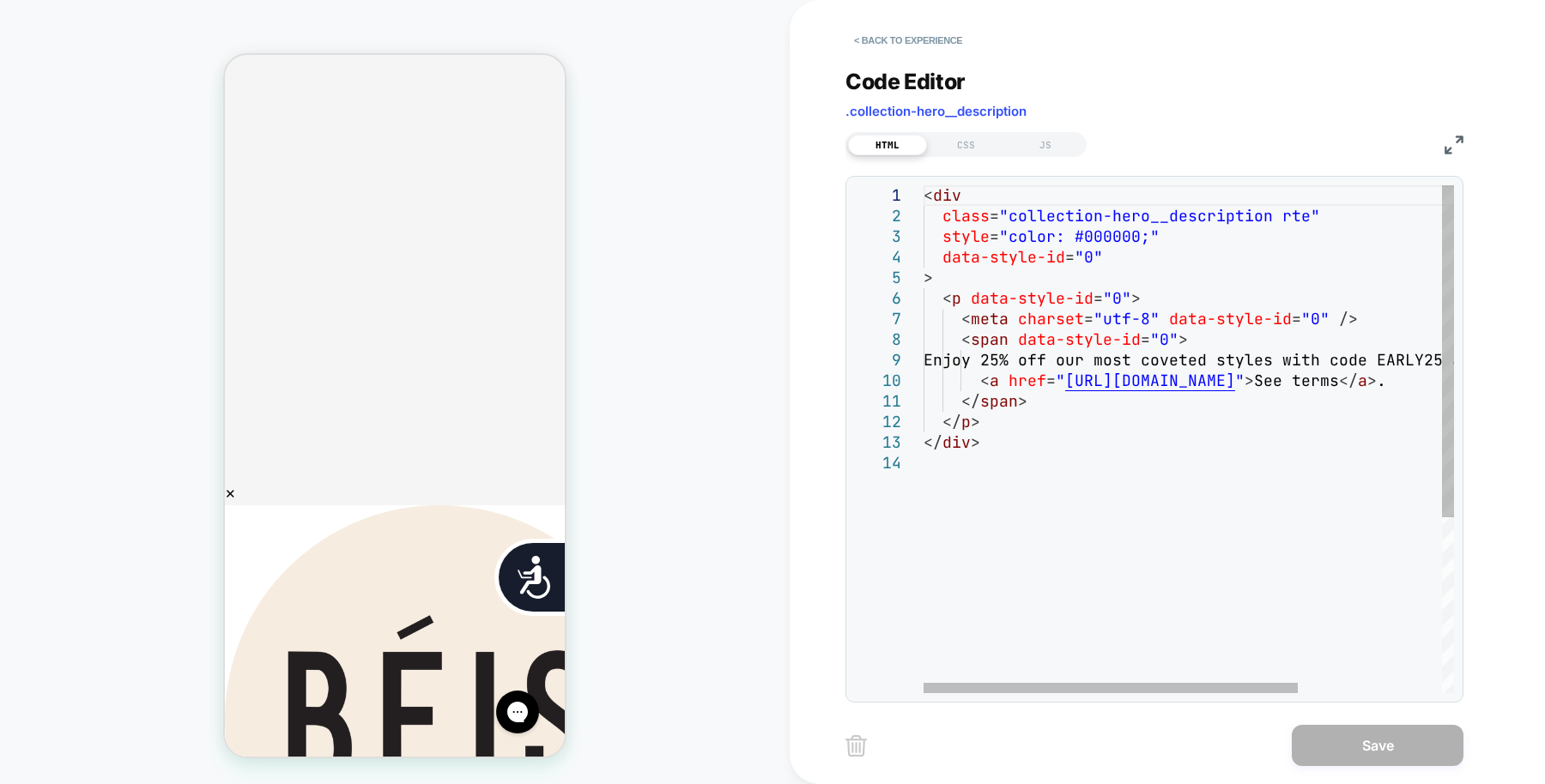
scroll to position [0, 0]
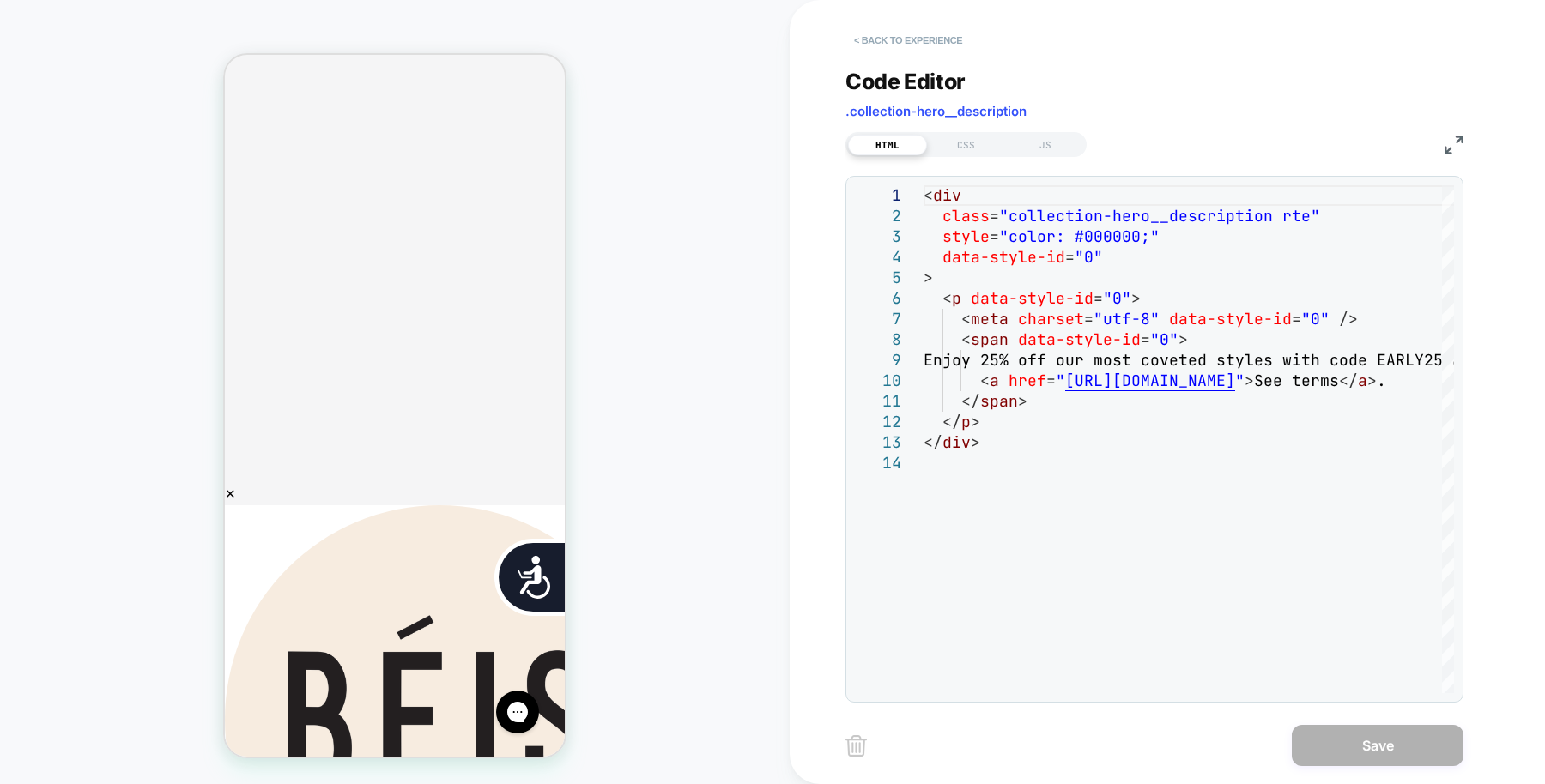
click at [891, 50] on button "< Back to experience" at bounding box center [907, 40] width 125 height 28
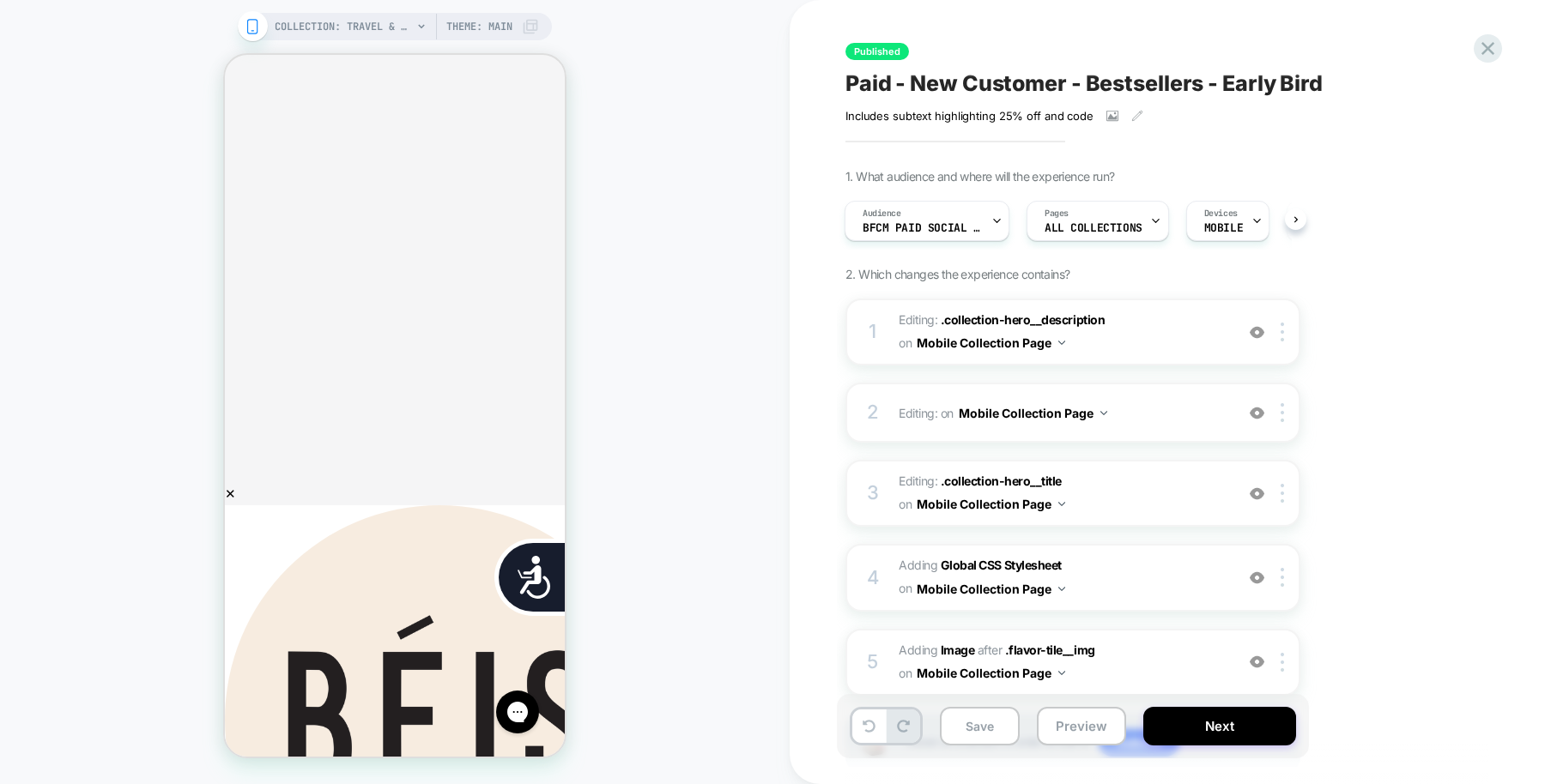
scroll to position [0, 346]
click at [968, 330] on button "Mobile Collection Page" at bounding box center [990, 342] width 148 height 25
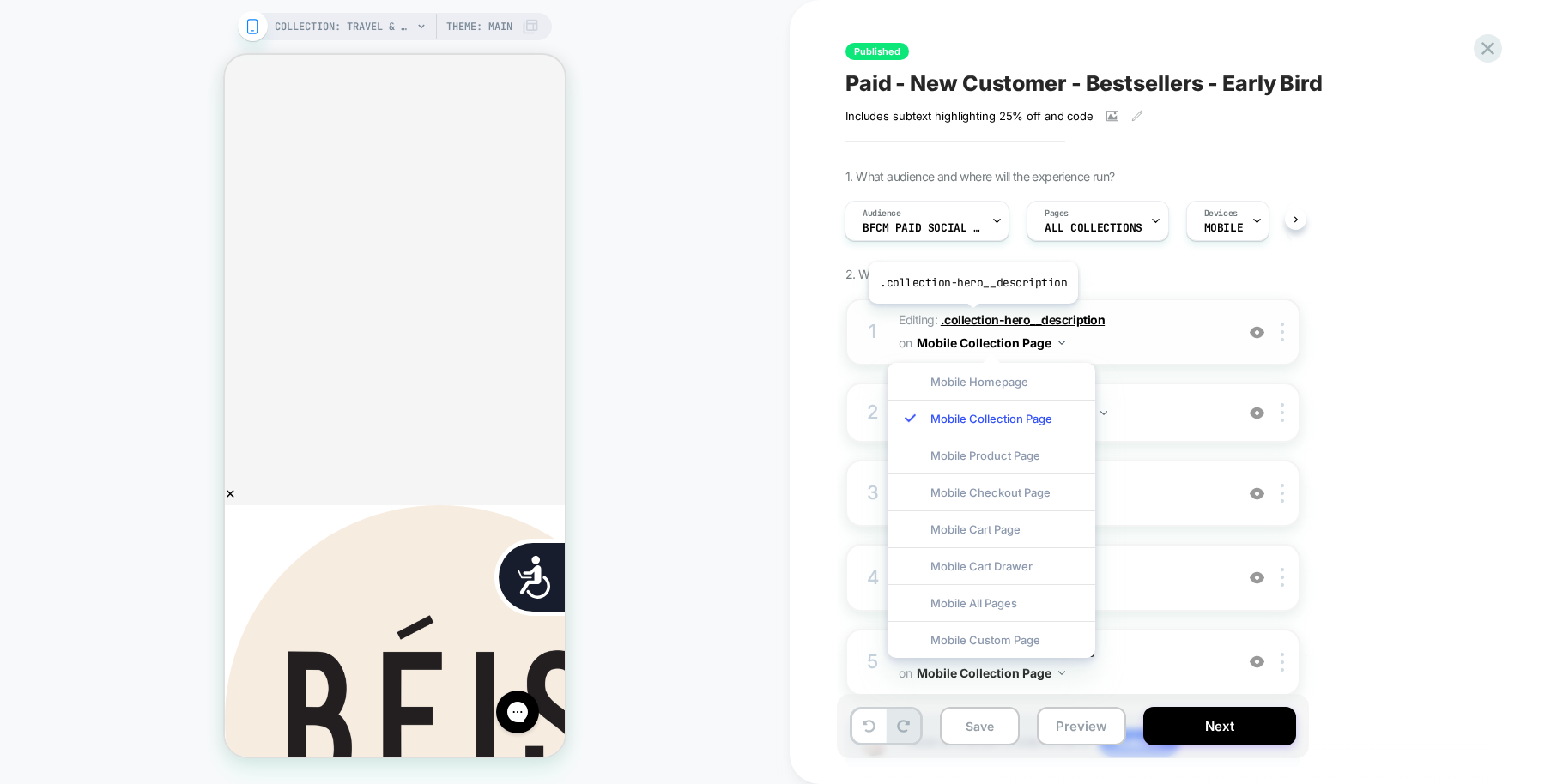
click at [970, 316] on span ".collection-hero__description" at bounding box center [1022, 318] width 164 height 14
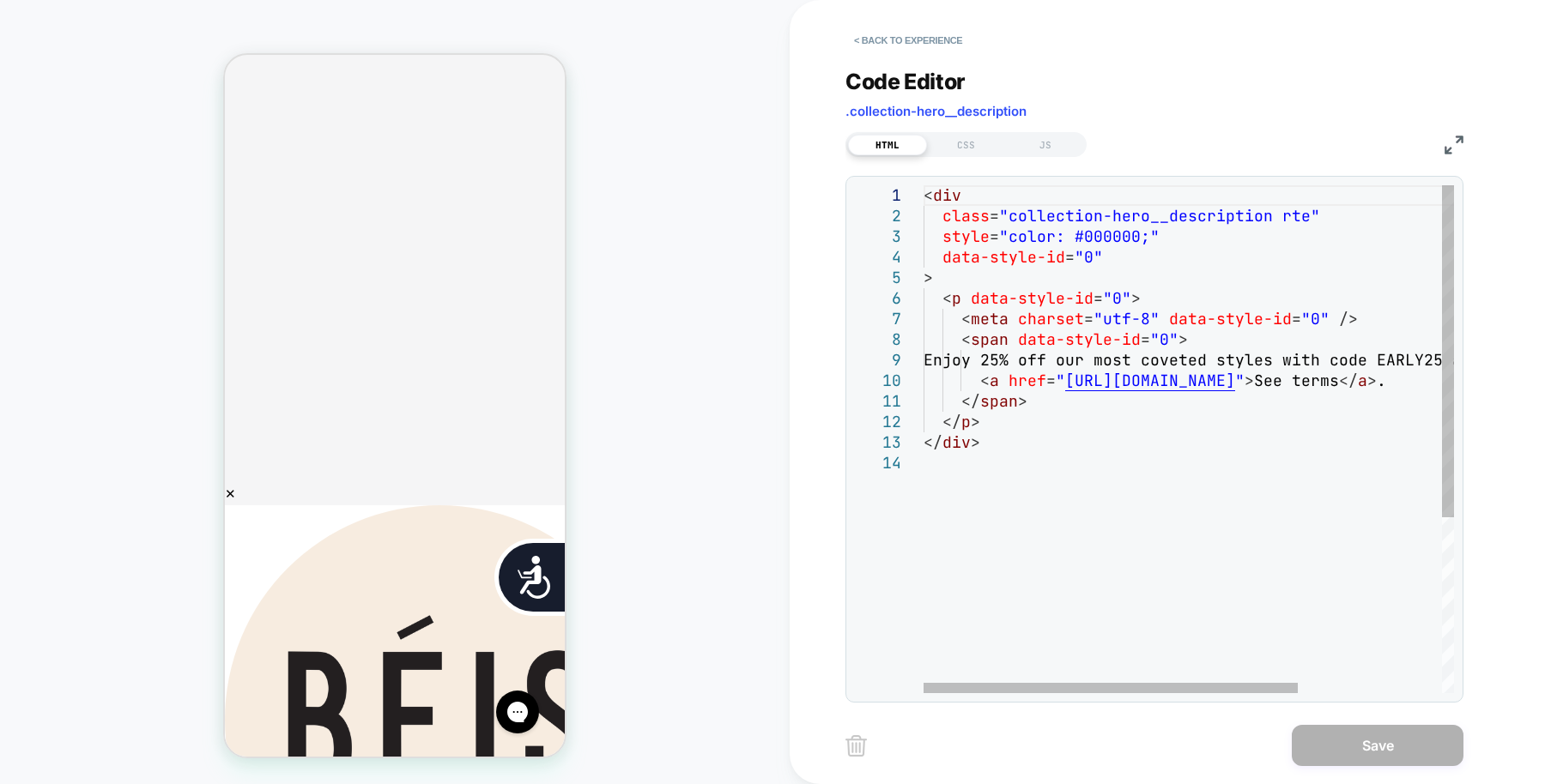
scroll to position [0, 0]
drag, startPoint x: 982, startPoint y: 380, endPoint x: 1361, endPoint y: 384, distance: 379.0
click at [1361, 384] on div "< div class = "collection-hero__description rte" style = "color: #000000;" data…" at bounding box center [1291, 573] width 735 height 775
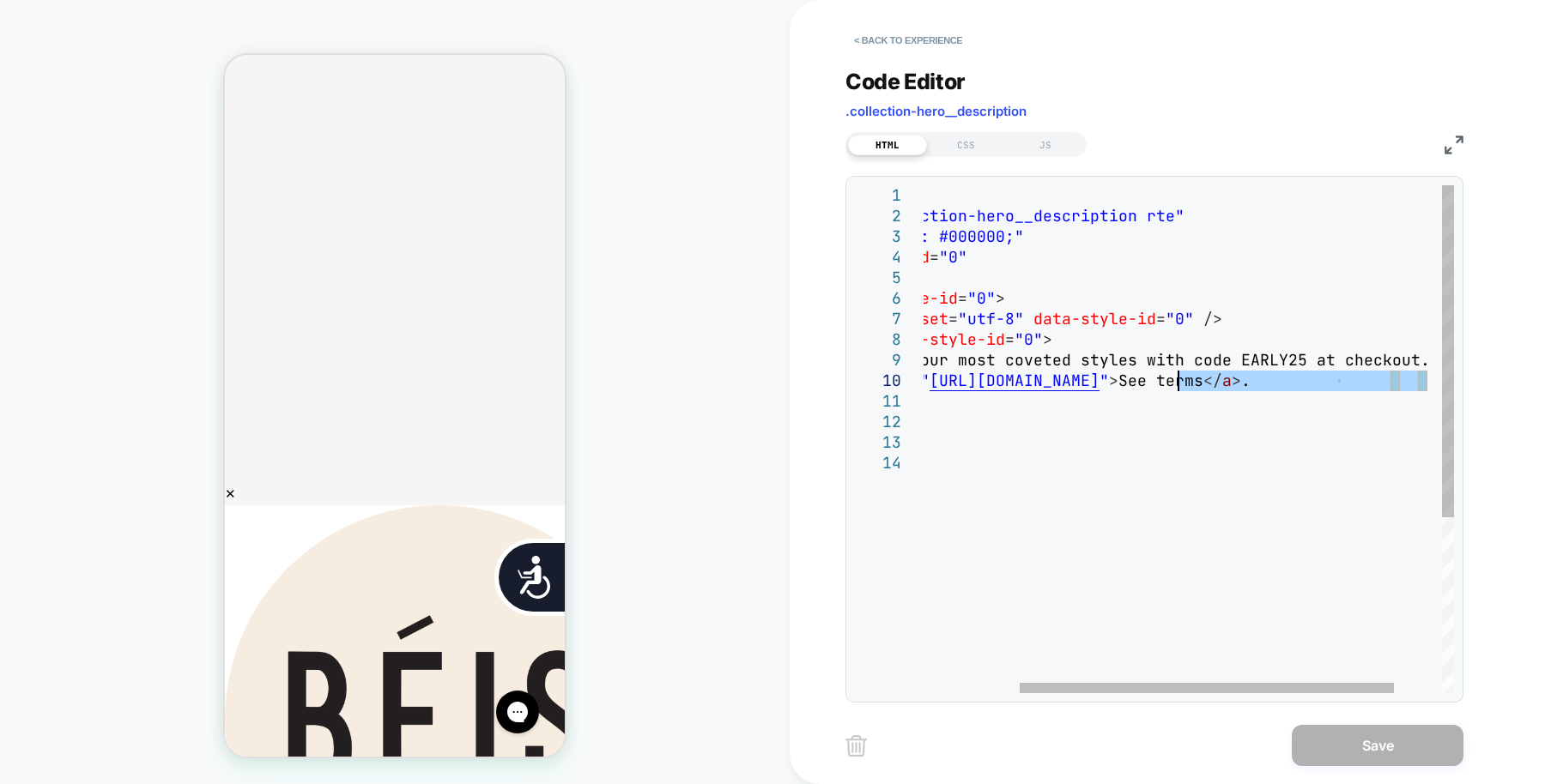
drag, startPoint x: 1428, startPoint y: 380, endPoint x: 1159, endPoint y: 370, distance: 269.2
click at [1159, 370] on div "< div class = "collection-hero__description rte" style = "color: #000000;" data…" at bounding box center [1155, 573] width 735 height 775
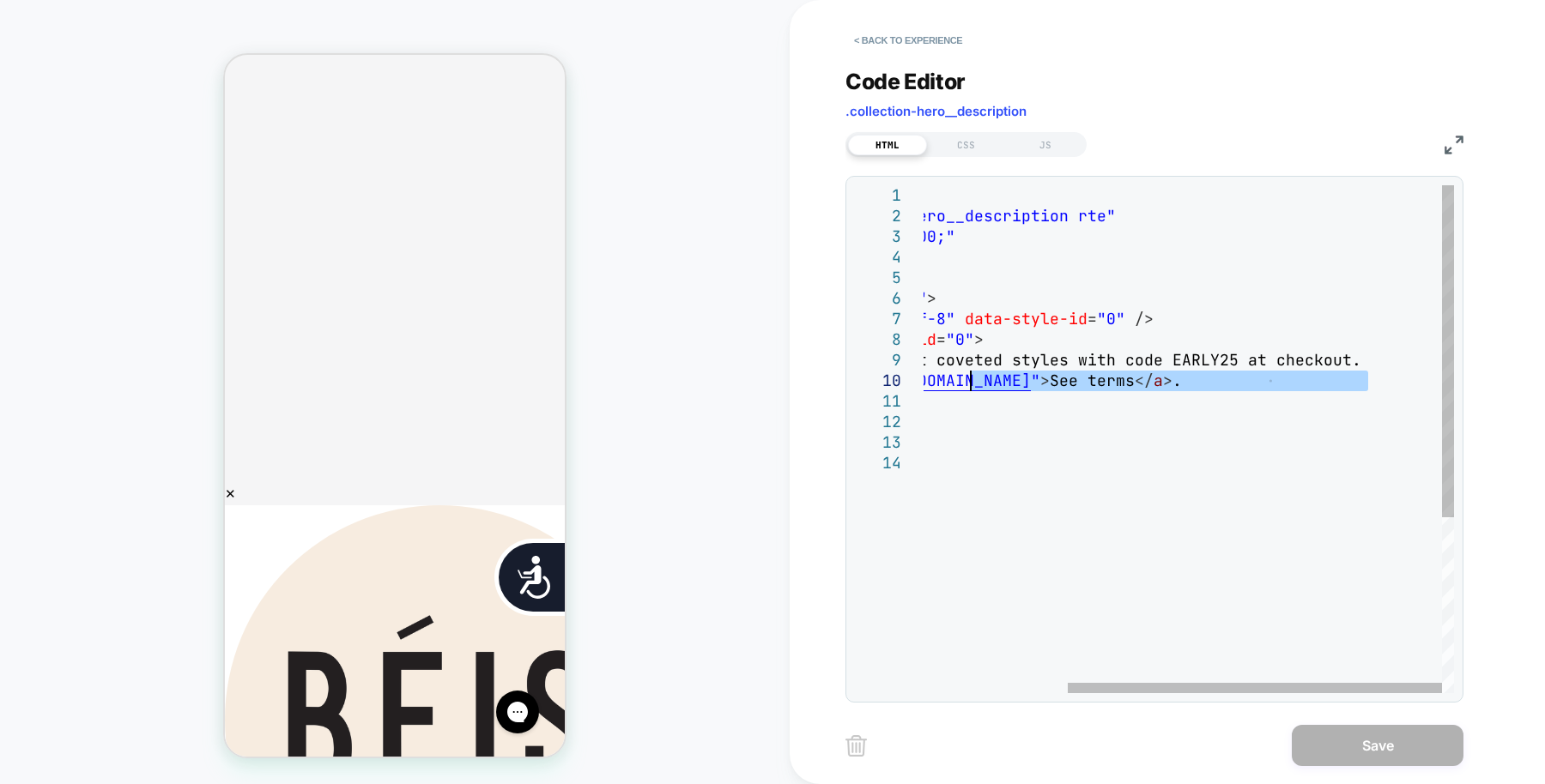
type textarea "**********"
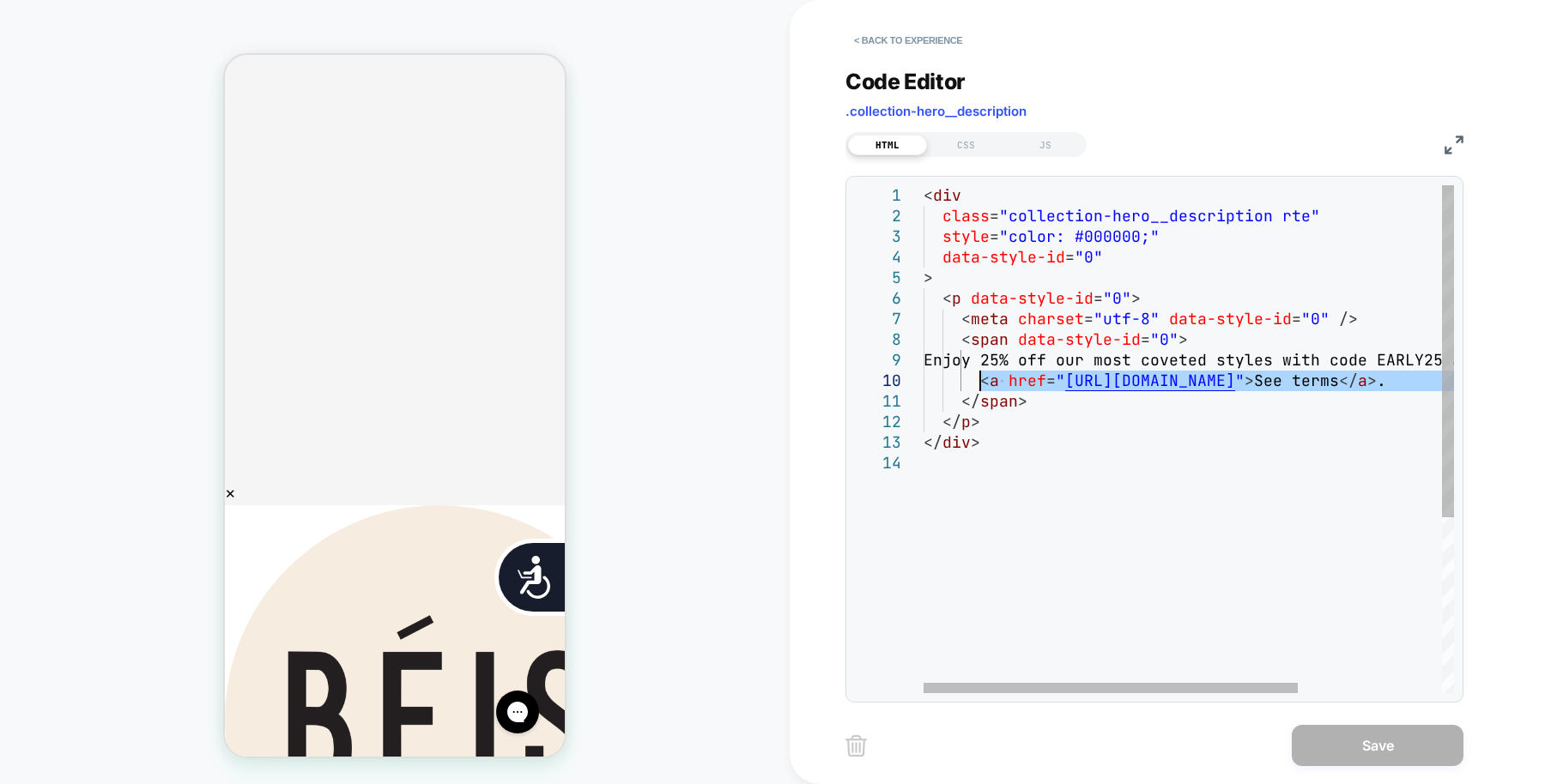
drag, startPoint x: 1379, startPoint y: 384, endPoint x: 978, endPoint y: 381, distance: 401.0
click at [978, 381] on div "< div class = "collection-hero__description rte" style = "color: #000000;" data…" at bounding box center [1291, 573] width 735 height 775
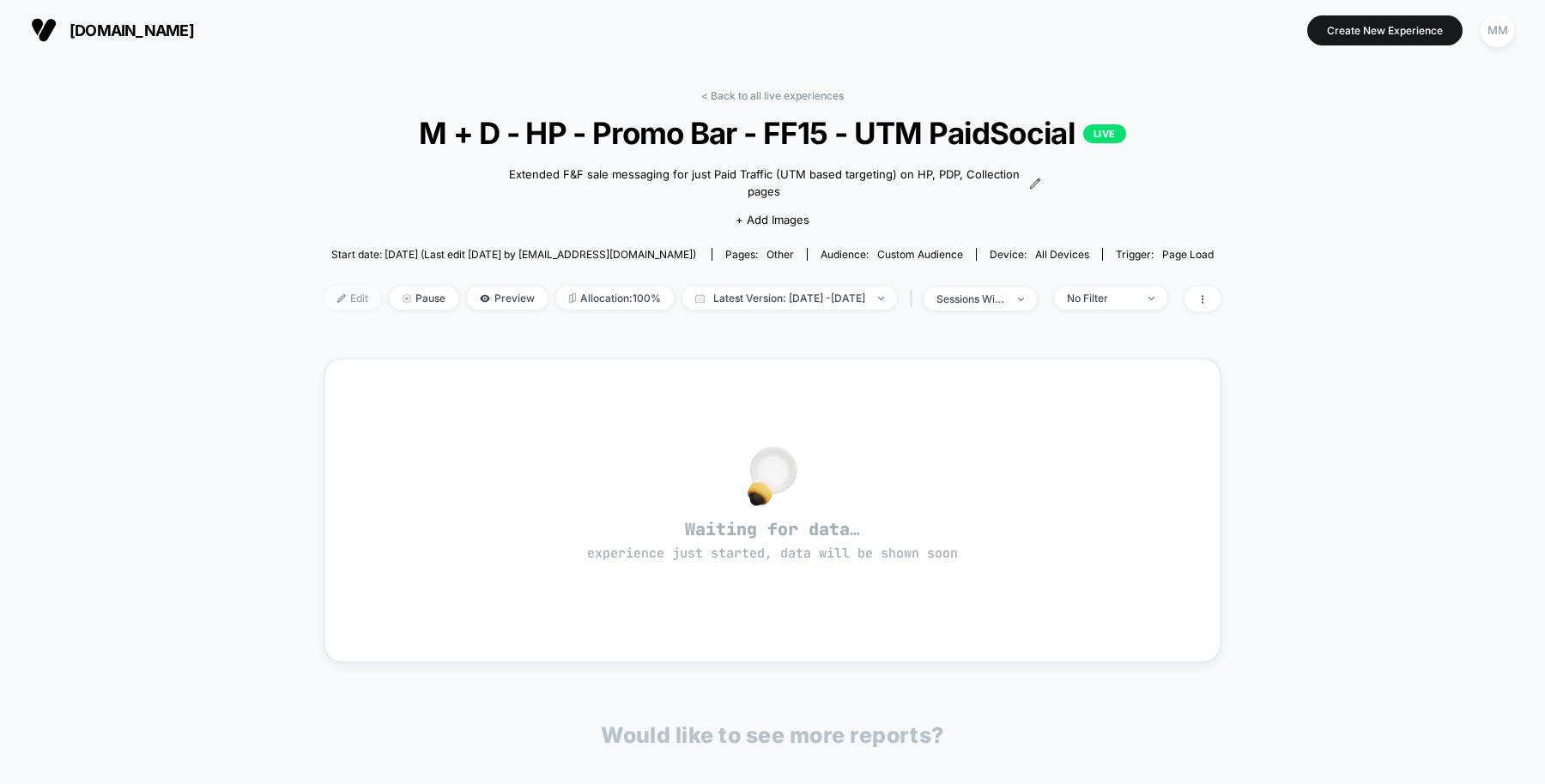
click at [339, 287] on span "Edit" at bounding box center [352, 298] width 56 height 23
